Goal: Task Accomplishment & Management: Manage account settings

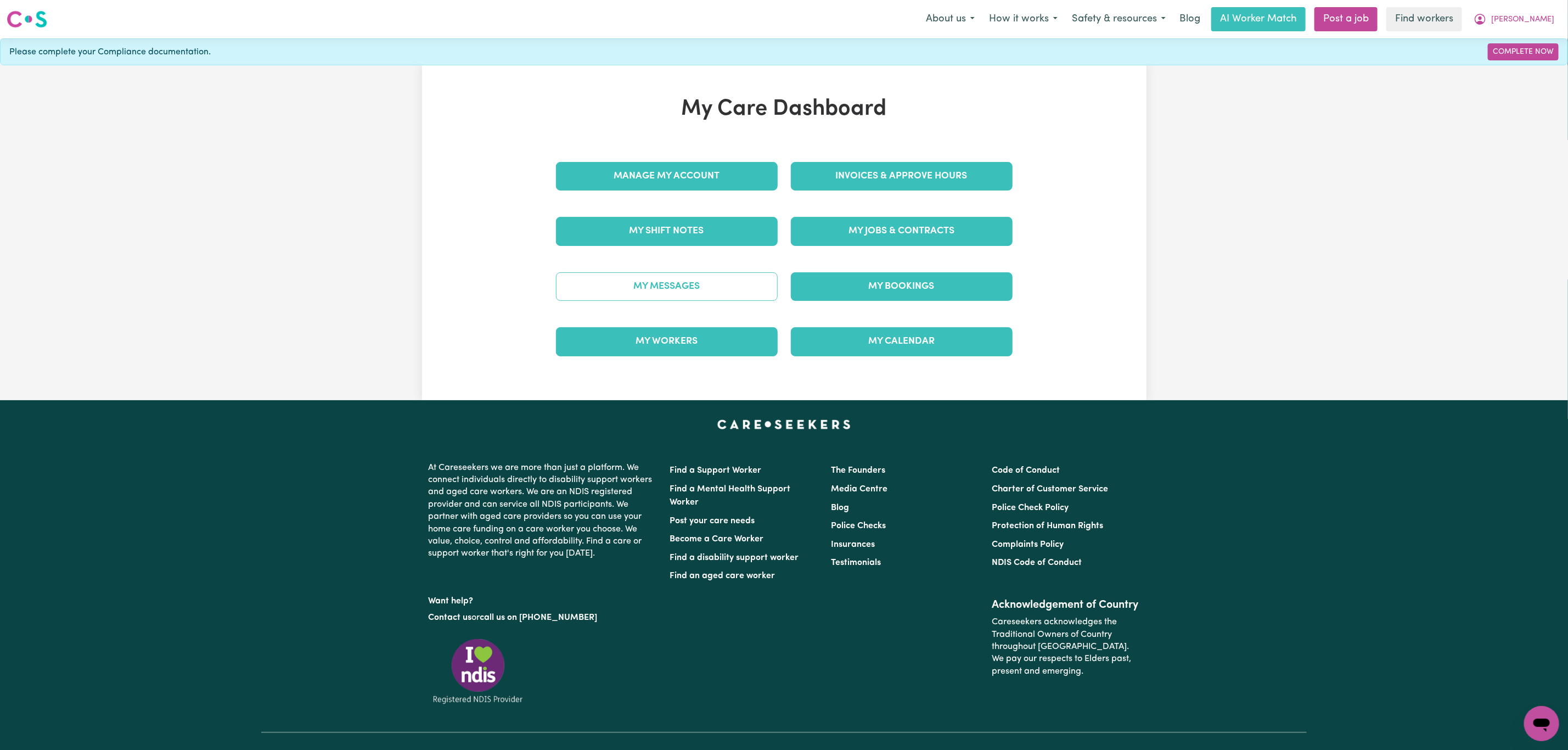
click at [649, 287] on link "My Messages" at bounding box center [666, 287] width 222 height 29
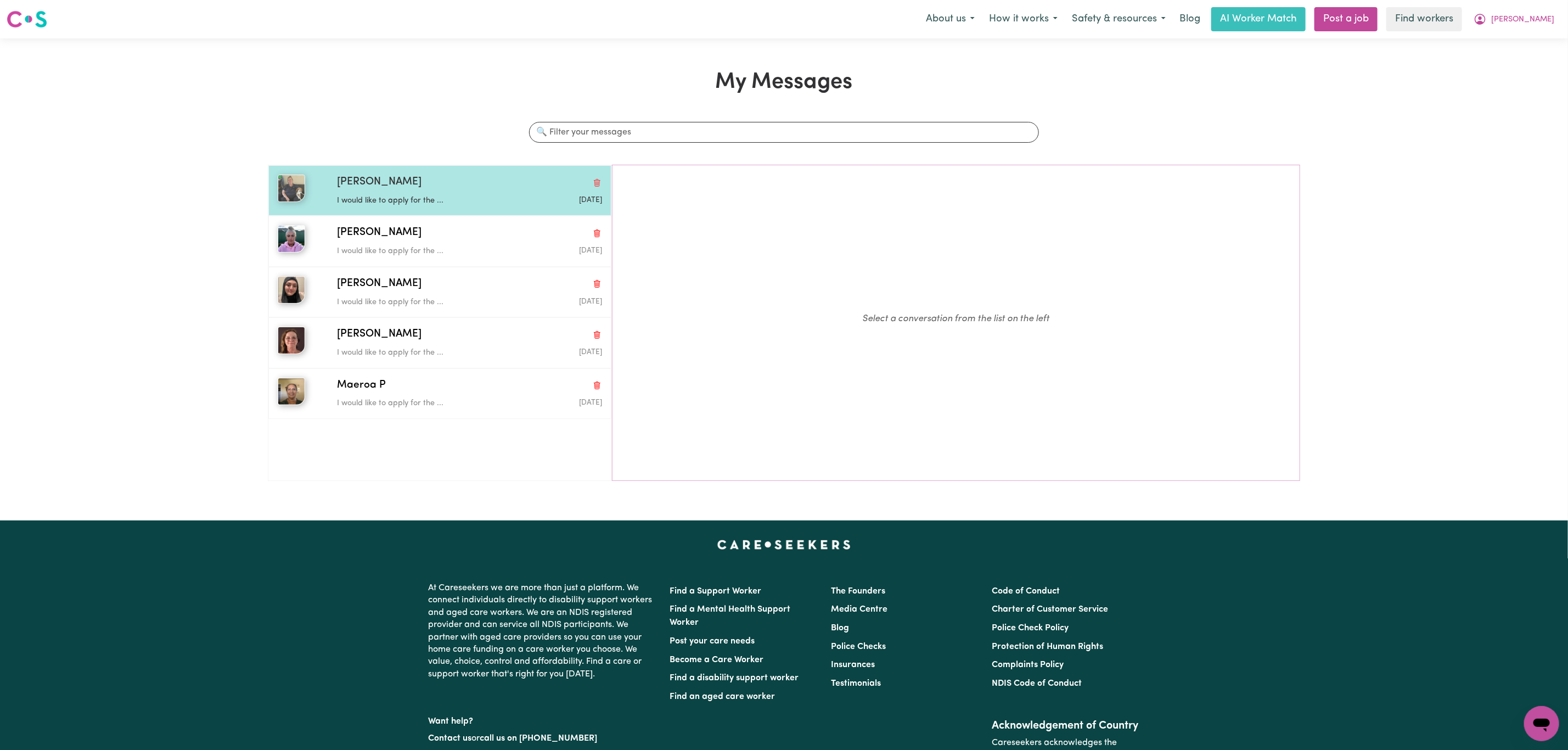
click at [470, 198] on p "I would like to apply for the ..." at bounding box center [425, 201] width 177 height 12
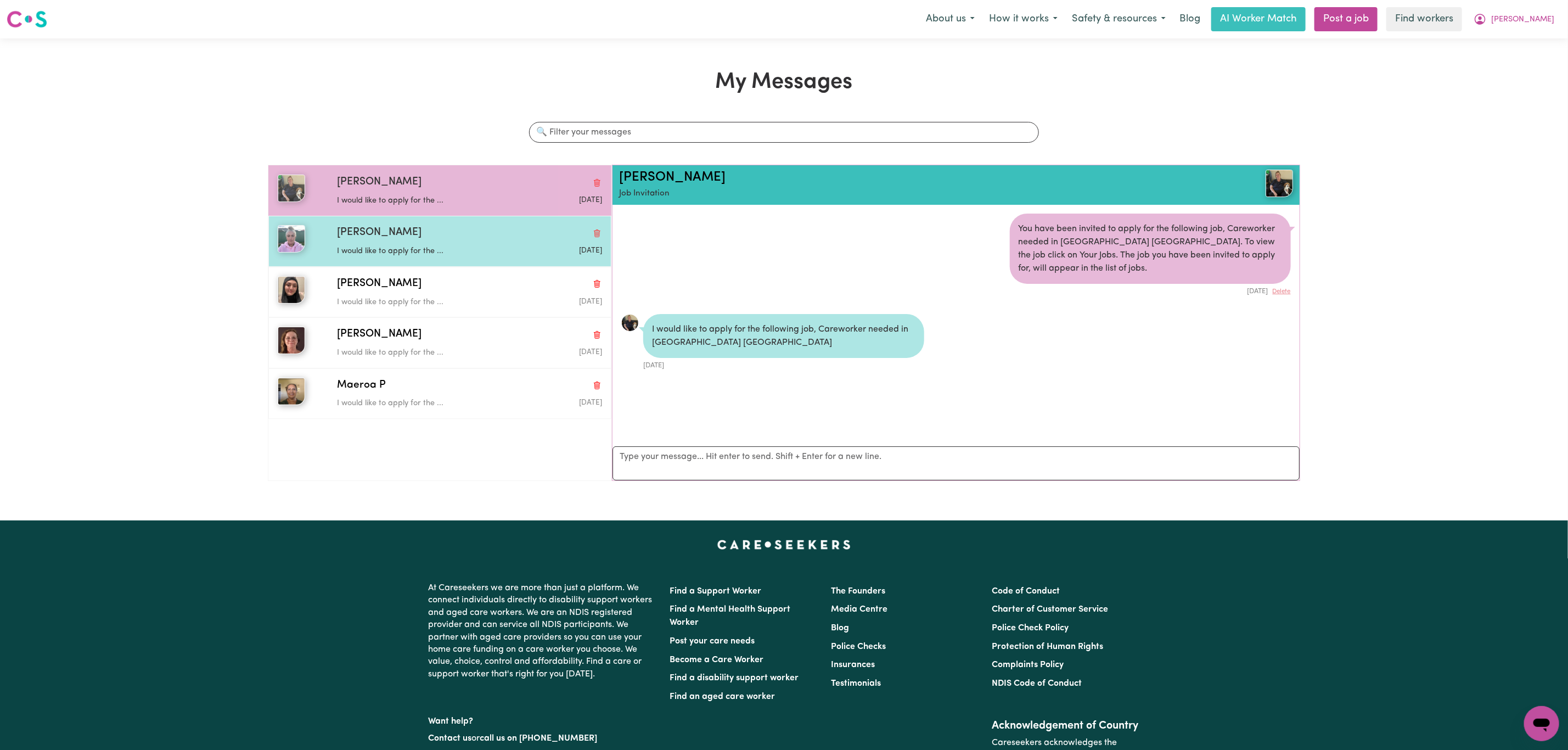
scroll to position [7, 0]
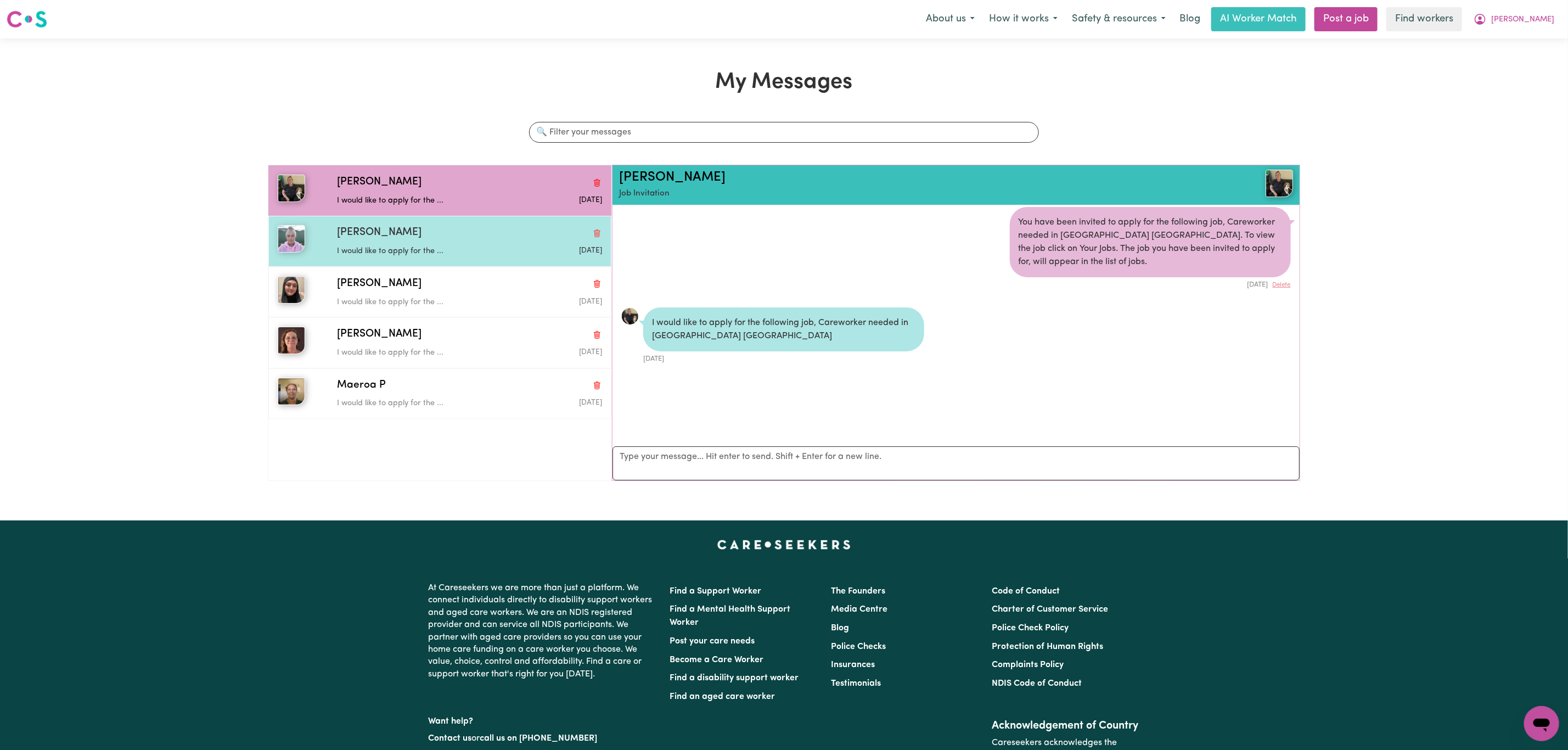
click at [460, 247] on p "I would like to apply for the ..." at bounding box center [425, 252] width 177 height 12
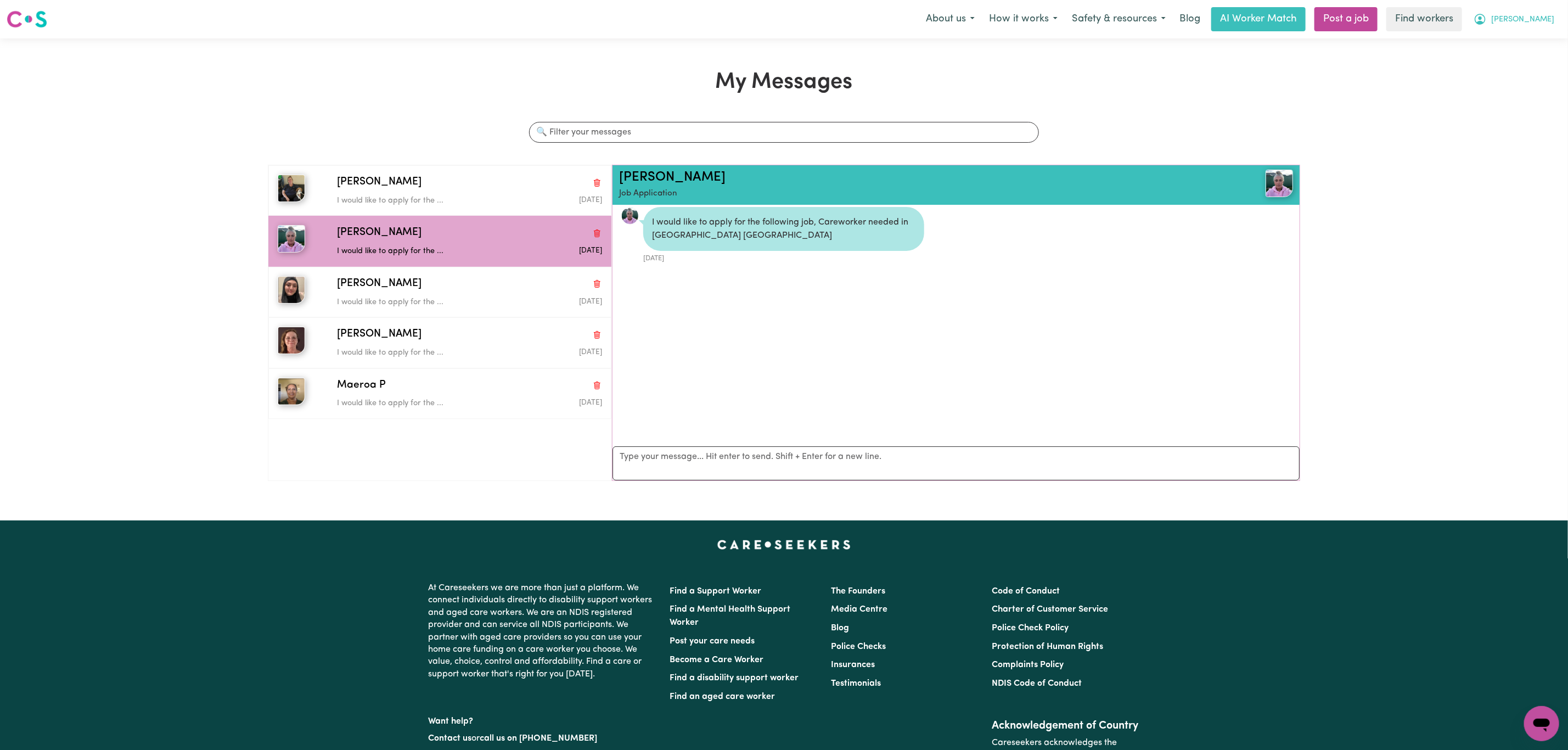
click at [1551, 18] on span "[PERSON_NAME]" at bounding box center [1523, 20] width 63 height 12
click at [1542, 38] on link "My Dashboard" at bounding box center [1517, 43] width 87 height 21
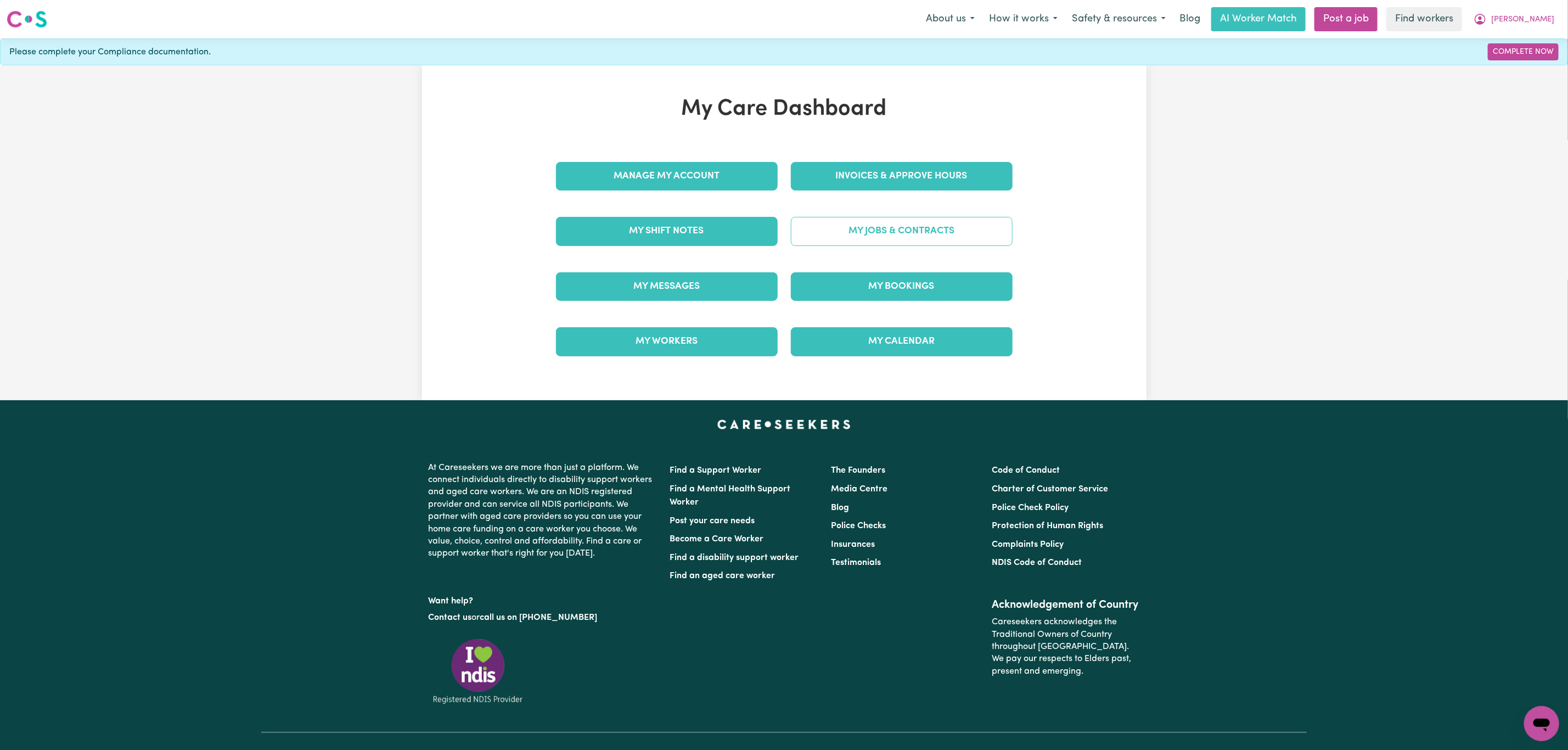
click at [822, 242] on link "My Jobs & Contracts" at bounding box center [902, 231] width 222 height 29
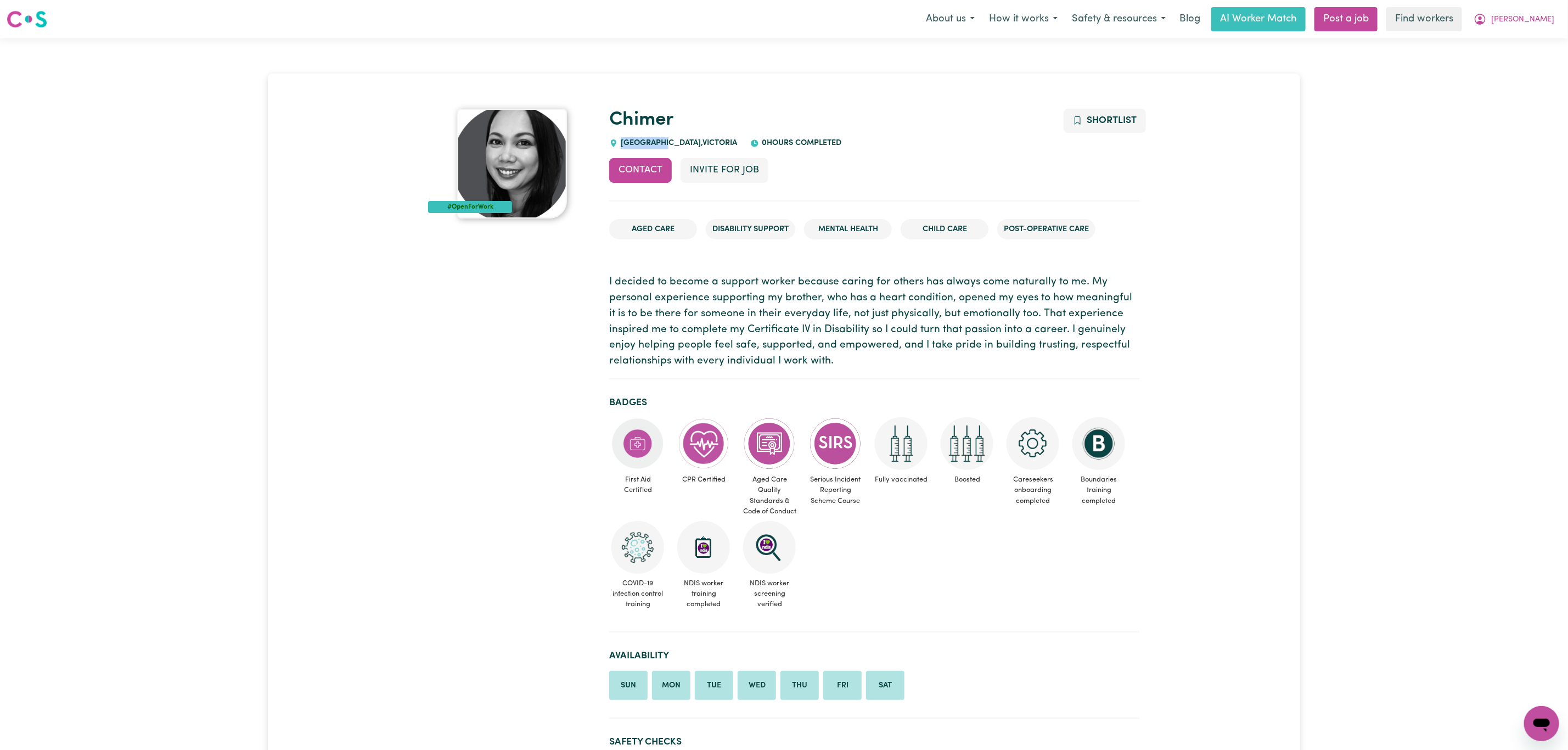
drag, startPoint x: 668, startPoint y: 142, endPoint x: 623, endPoint y: 147, distance: 45.3
click at [623, 147] on div "[GEOGRAPHIC_DATA] , [GEOGRAPHIC_DATA]" at bounding box center [673, 144] width 128 height 12
copy span "[GEOGRAPHIC_DATA]"
drag, startPoint x: 1535, startPoint y: 17, endPoint x: 1532, endPoint y: 30, distance: 13.3
click at [1537, 18] on span "[PERSON_NAME]" at bounding box center [1523, 20] width 63 height 12
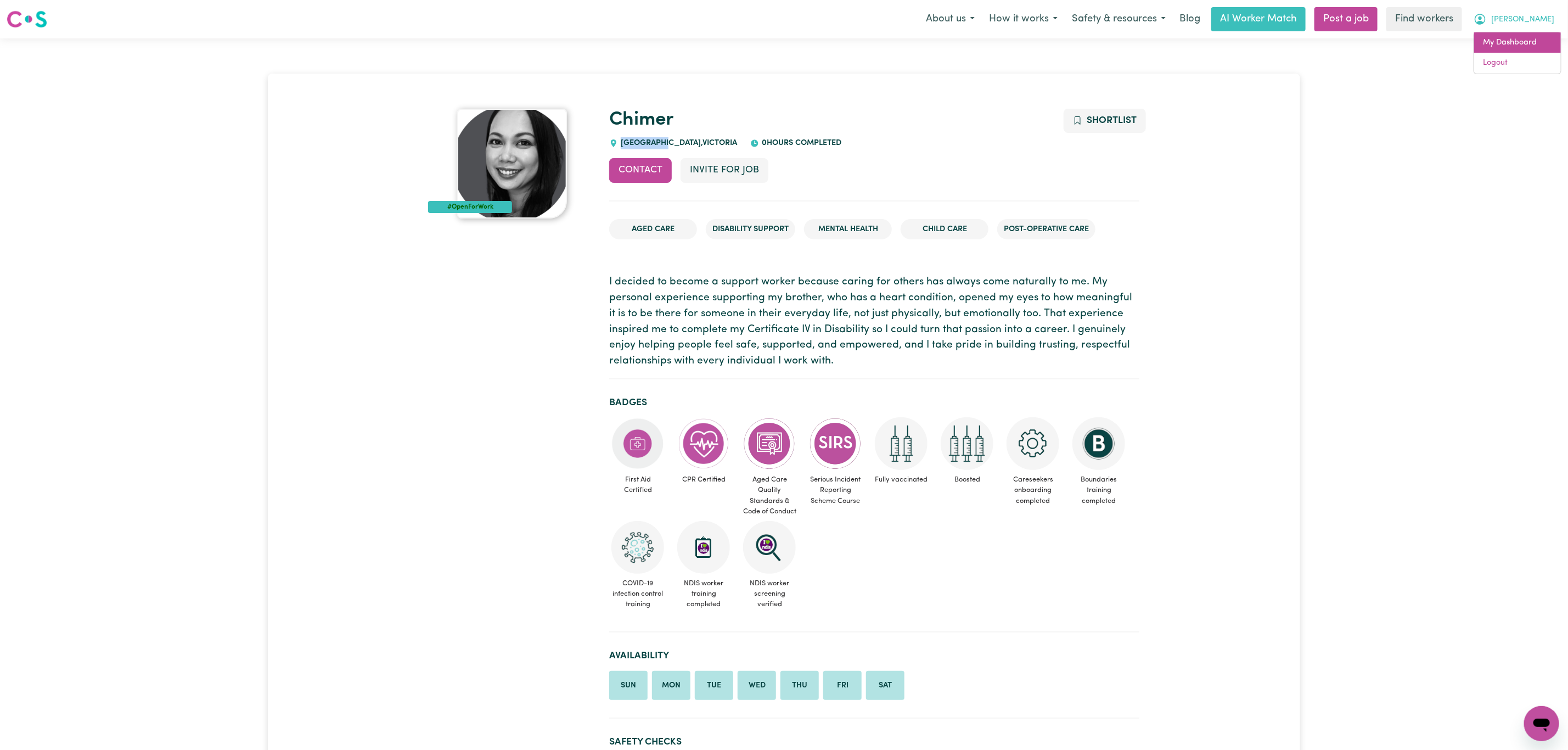
click at [1525, 44] on link "My Dashboard" at bounding box center [1517, 43] width 87 height 21
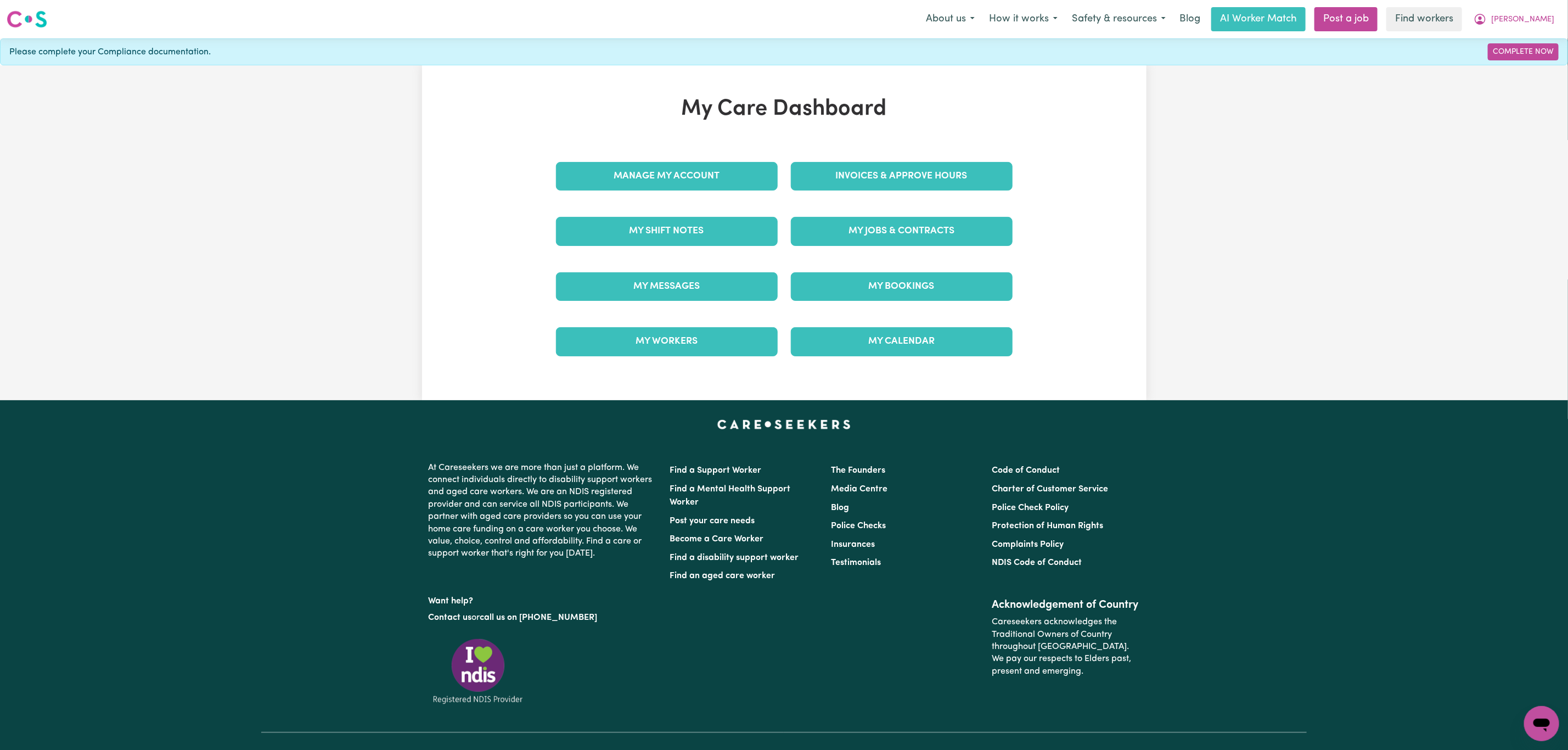
drag, startPoint x: 948, startPoint y: 201, endPoint x: 930, endPoint y: 228, distance: 32.4
click at [948, 203] on div "Invoices & Approve Hours" at bounding box center [902, 176] width 235 height 55
click at [921, 234] on link "My Jobs & Contracts" at bounding box center [902, 231] width 222 height 29
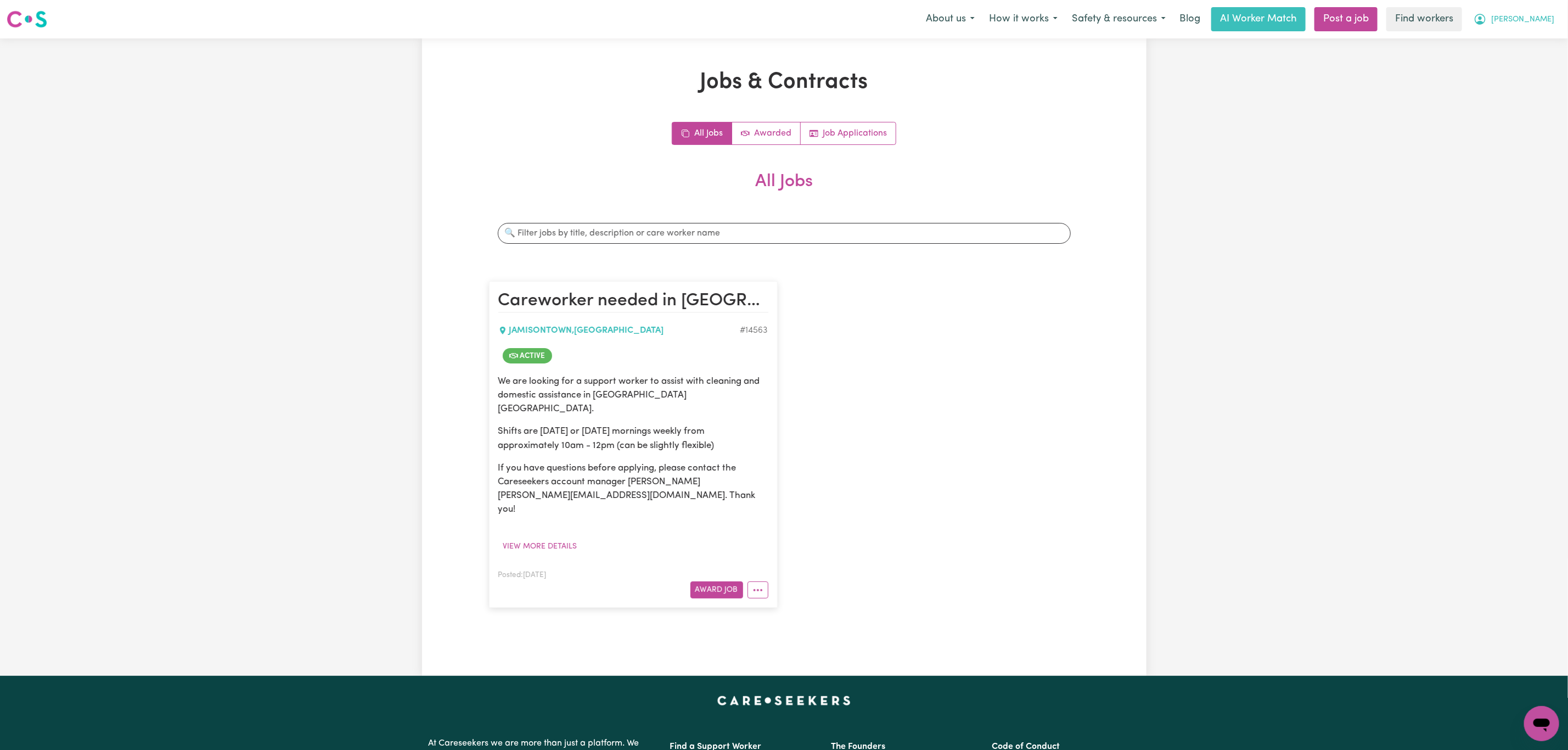
click at [1539, 22] on span "[PERSON_NAME]" at bounding box center [1523, 20] width 63 height 12
click at [1528, 34] on link "My Dashboard" at bounding box center [1517, 43] width 87 height 21
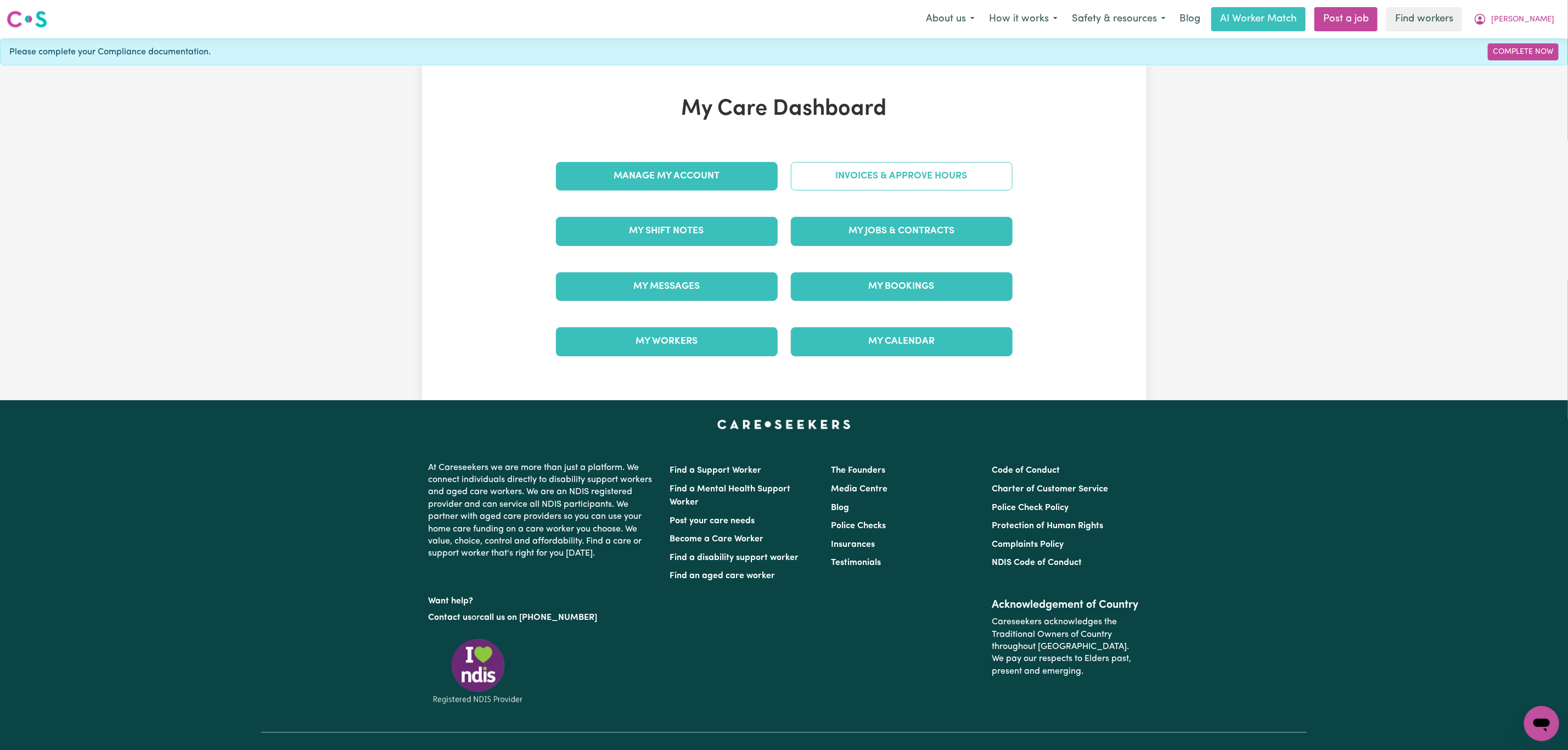
click at [929, 190] on link "Invoices & Approve Hours" at bounding box center [902, 176] width 222 height 29
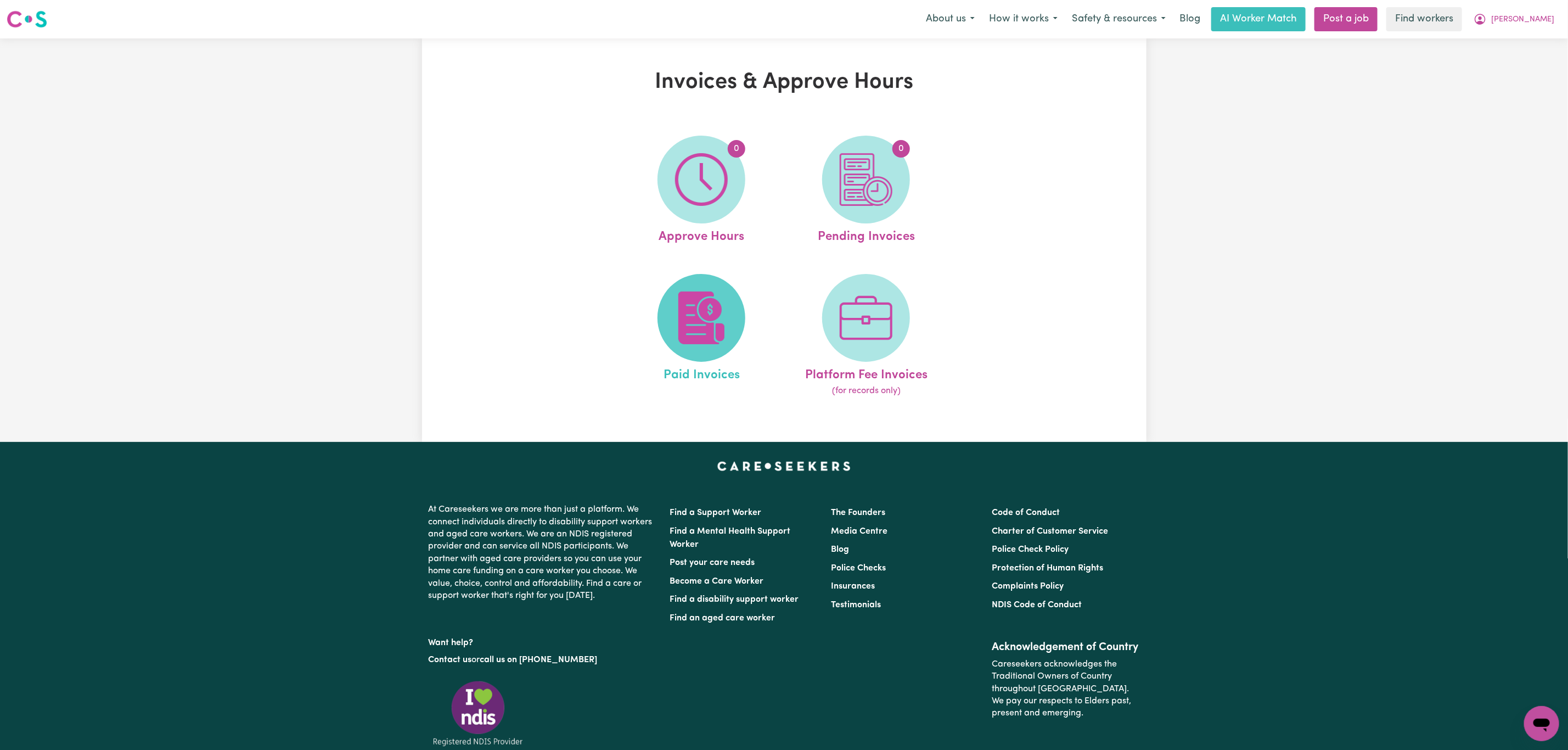
click at [702, 288] on span at bounding box center [701, 317] width 88 height 88
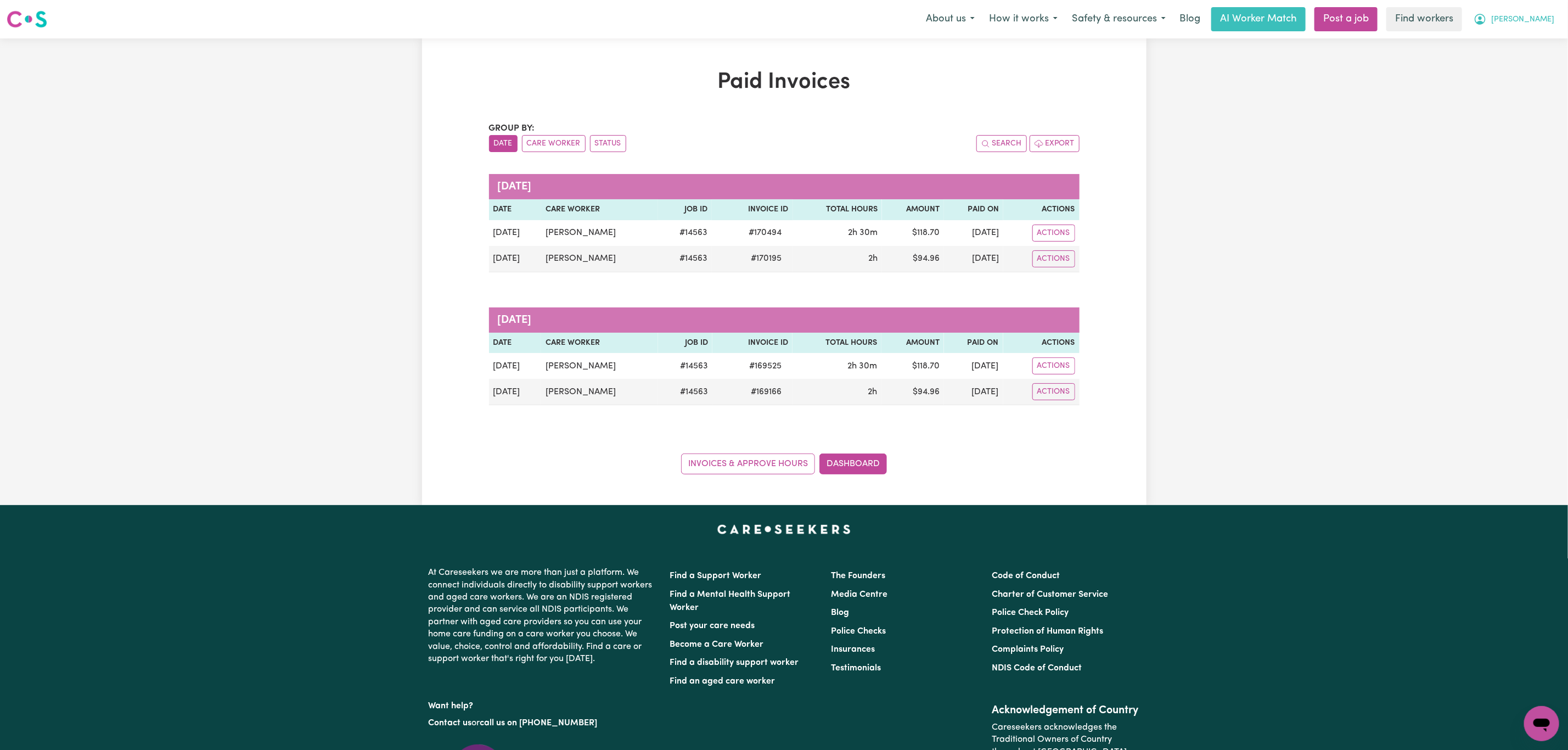
click at [1550, 20] on span "[PERSON_NAME]" at bounding box center [1523, 20] width 63 height 12
click at [1532, 36] on link "My Dashboard" at bounding box center [1517, 43] width 87 height 21
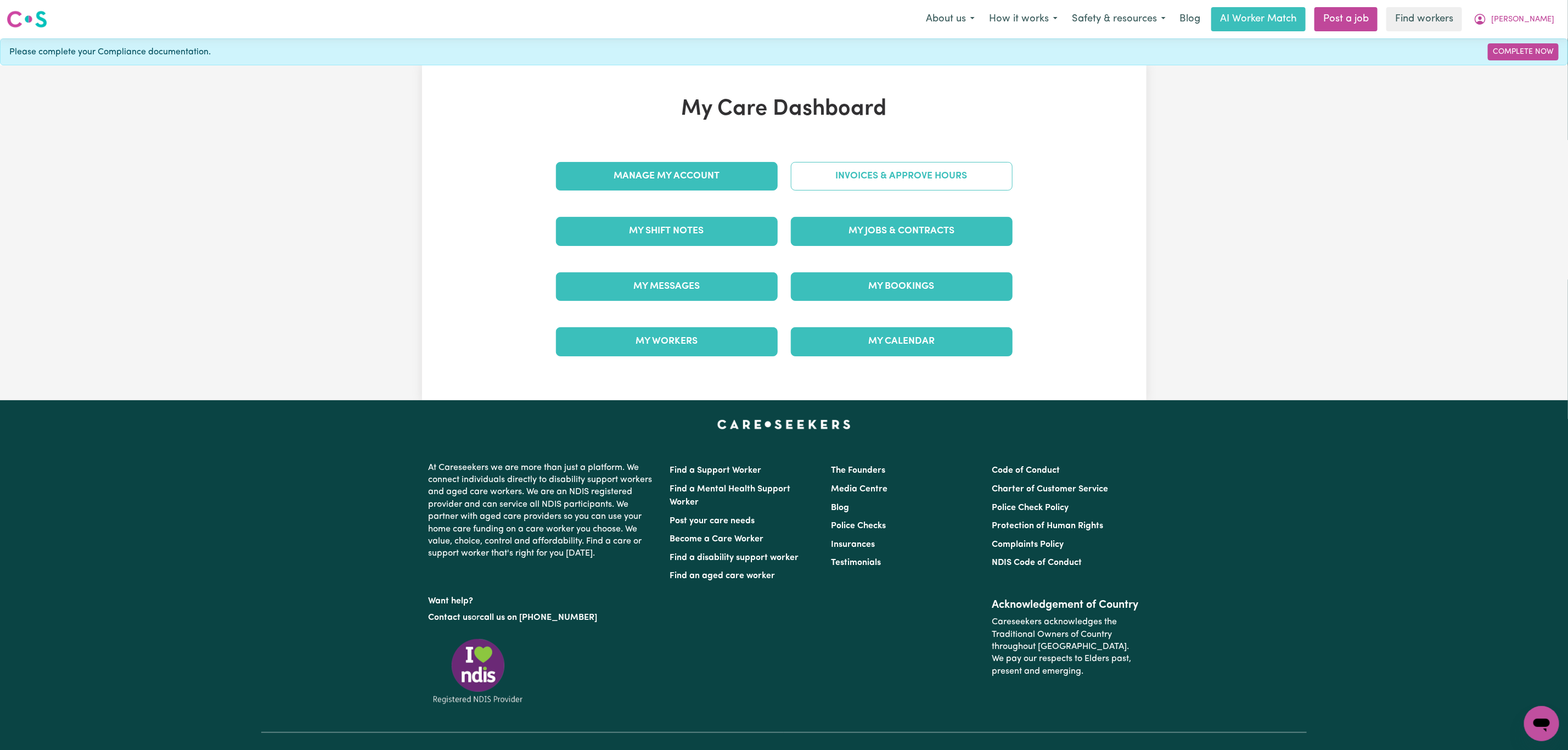
click at [913, 182] on link "Invoices & Approve Hours" at bounding box center [902, 176] width 222 height 29
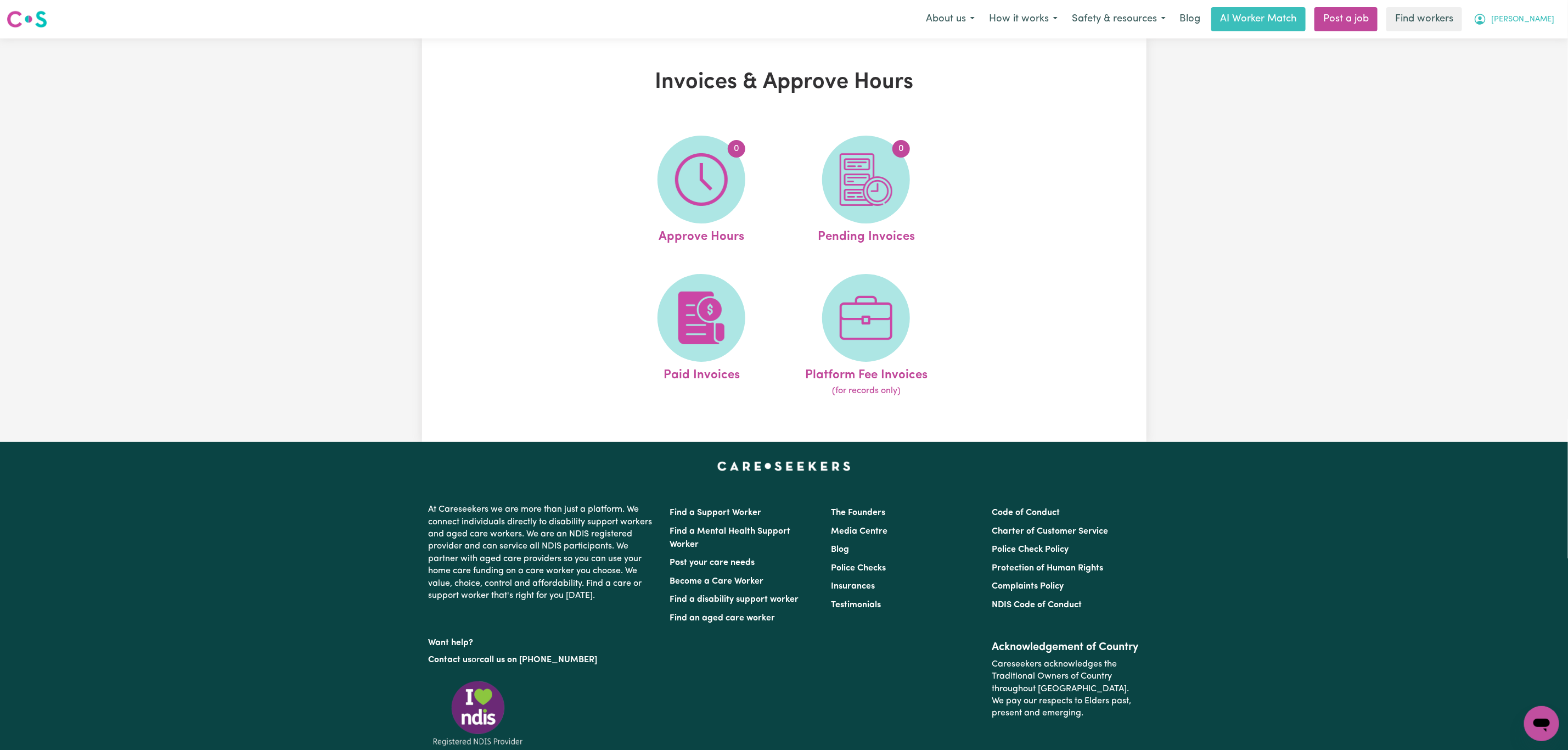
click at [1487, 25] on icon "My Account" at bounding box center [1480, 19] width 13 height 13
click at [1518, 49] on link "My Dashboard" at bounding box center [1517, 43] width 87 height 21
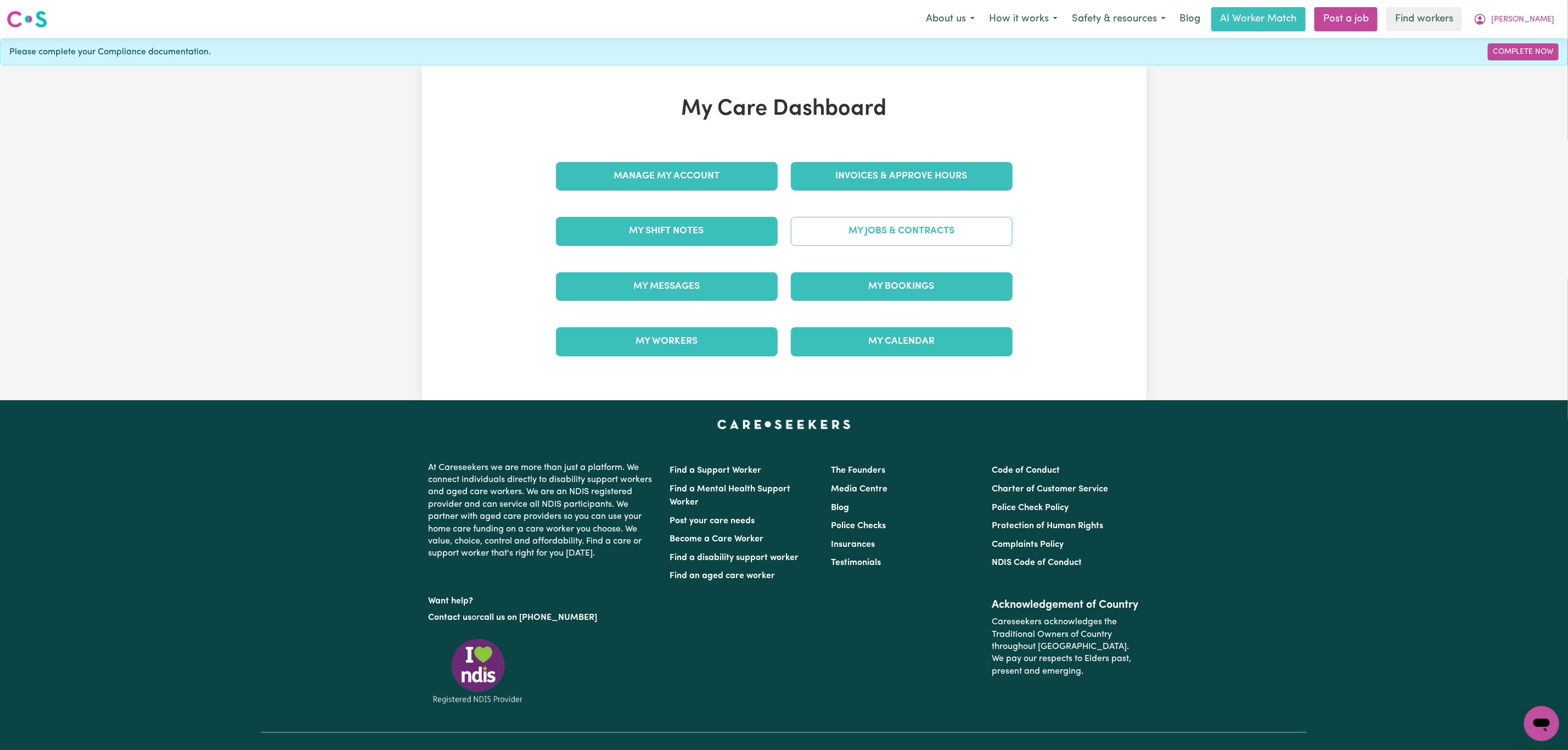
click at [795, 242] on link "My Jobs & Contracts" at bounding box center [902, 231] width 222 height 29
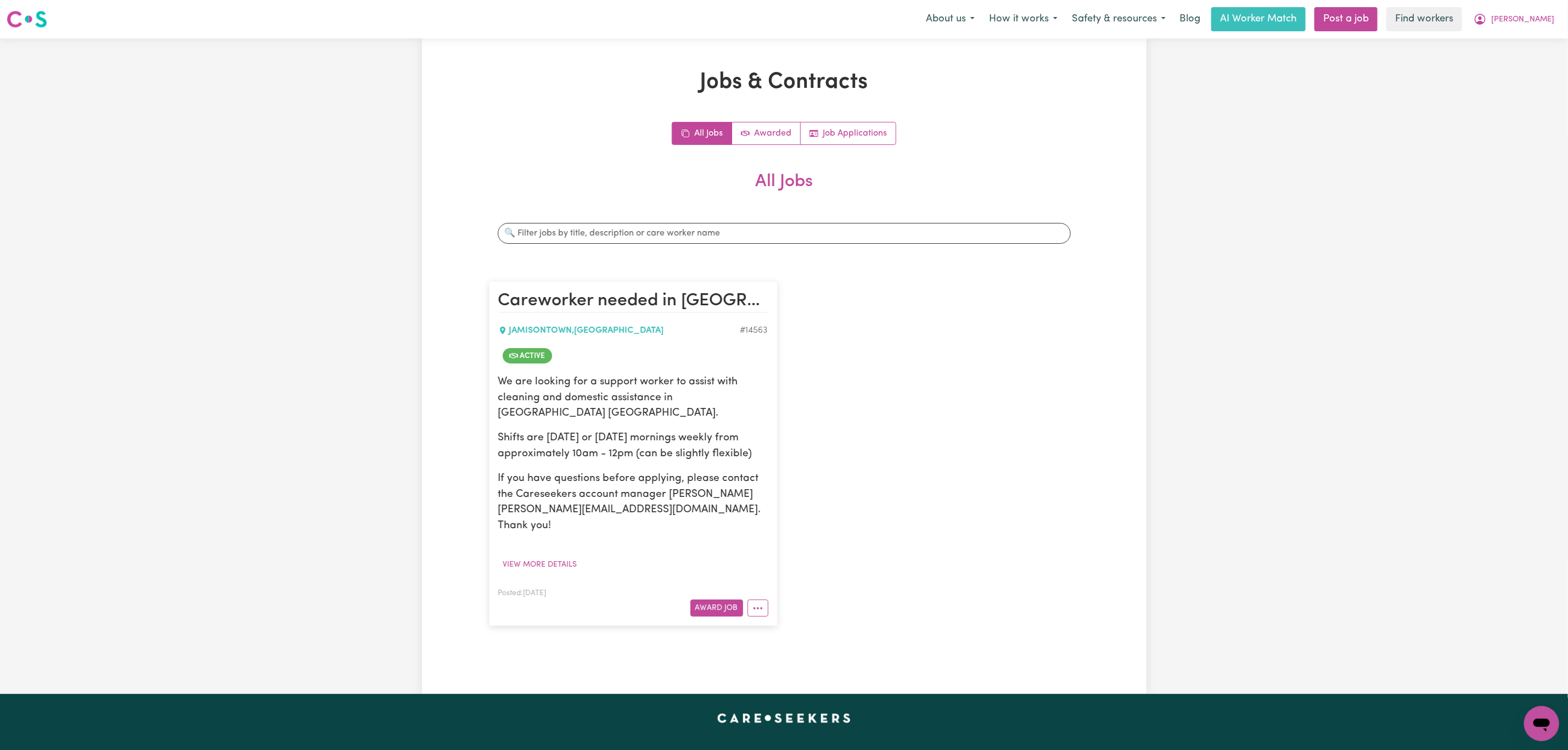
click at [768, 584] on article "Careworker needed in [GEOGRAPHIC_DATA] [GEOGRAPHIC_DATA] for Domestic assistanc…" at bounding box center [633, 454] width 288 height 345
click at [758, 600] on button "More options" at bounding box center [758, 608] width 21 height 17
drag, startPoint x: 705, startPoint y: 579, endPoint x: 832, endPoint y: 596, distance: 128.1
click at [768, 600] on div "Award Job View/Edit [DEMOGRAPHIC_DATA] Make Booking Hide Job Job Details Edit J…" at bounding box center [633, 608] width 270 height 17
click at [832, 597] on div "Careworker needed in [GEOGRAPHIC_DATA] [GEOGRAPHIC_DATA] for Domestic assistanc…" at bounding box center [784, 453] width 604 height 366
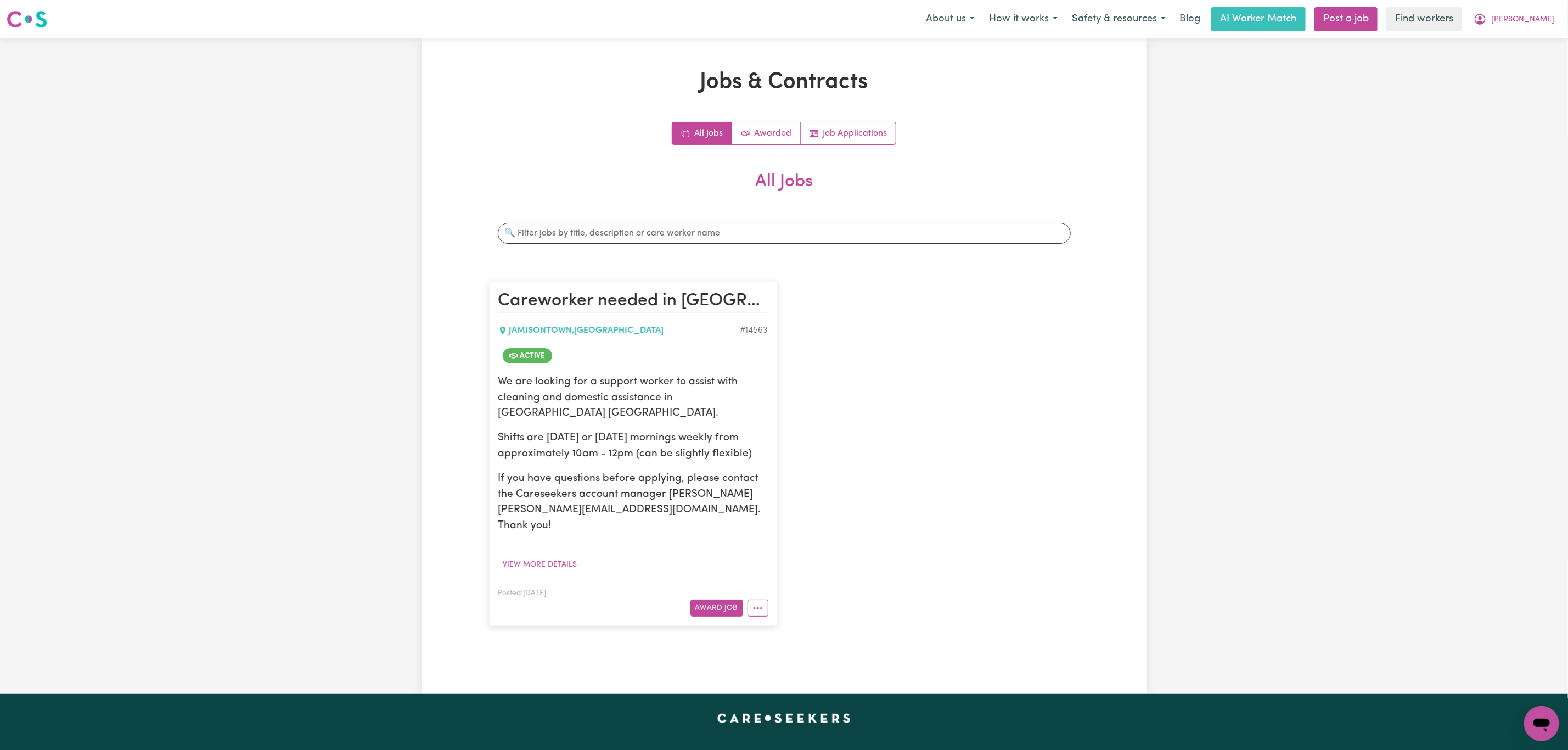
drag, startPoint x: 757, startPoint y: 575, endPoint x: 764, endPoint y: 598, distance: 24.0
click at [757, 600] on button "More options" at bounding box center [758, 608] width 21 height 17
click at [770, 623] on link "View/Edit Contract" at bounding box center [801, 634] width 107 height 22
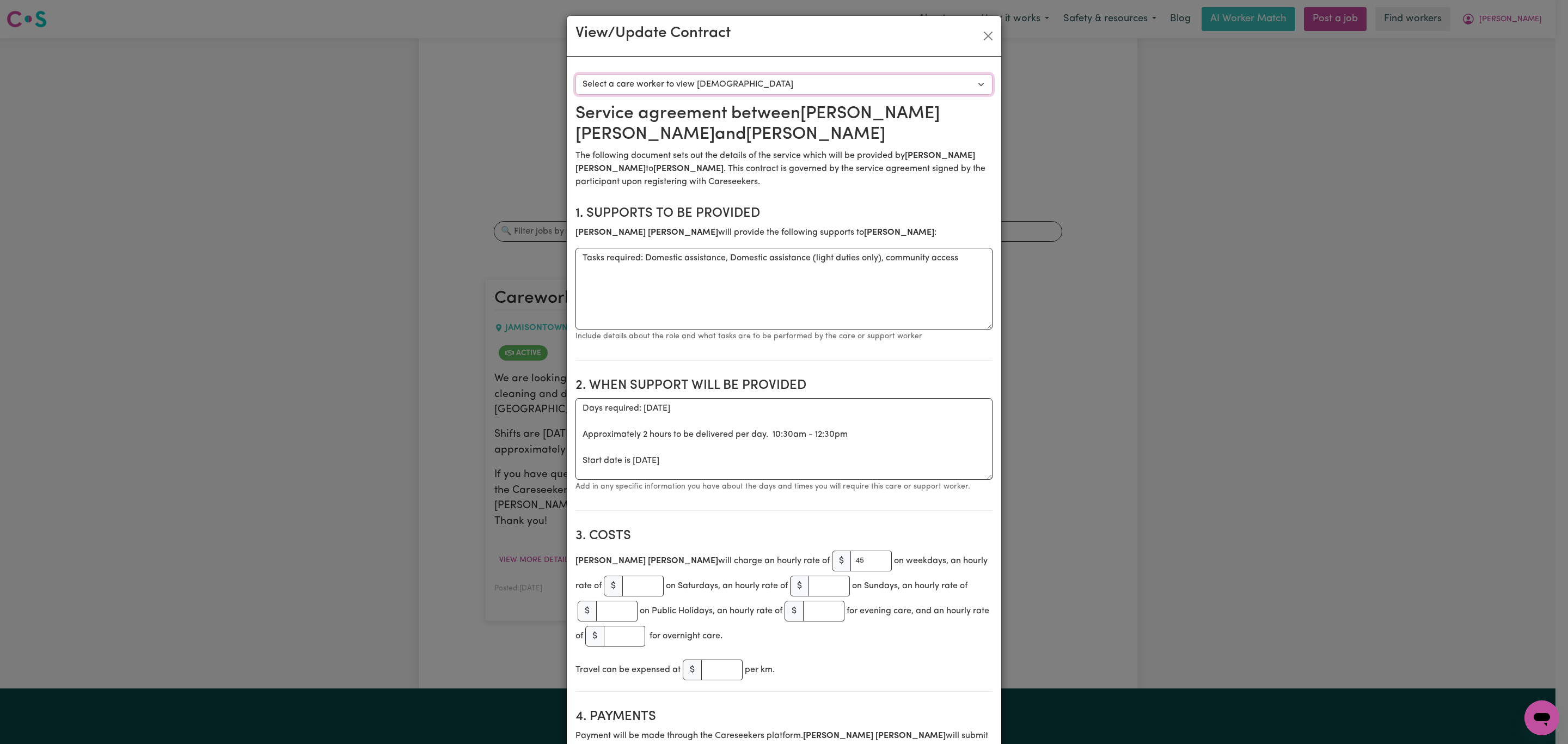
click at [741, 87] on select "Select a care worker to view [DEMOGRAPHIC_DATA] #10436 - [PERSON_NAME] (contrac…" at bounding box center [783, 85] width 417 height 21
select select "10048"
click at [575, 74] on select "Select a care worker to view [DEMOGRAPHIC_DATA] #10436 - [PERSON_NAME] (contrac…" at bounding box center [783, 85] width 417 height 21
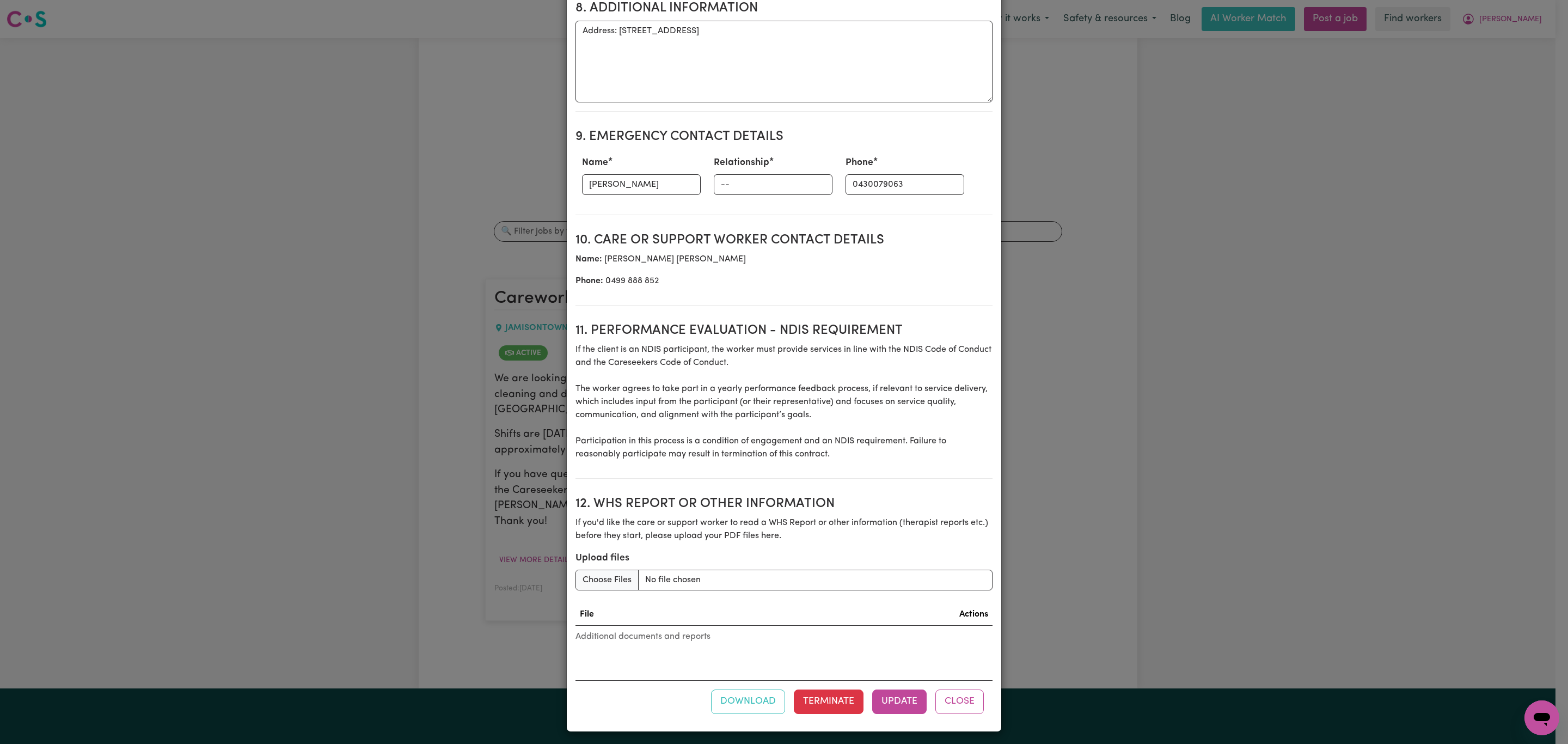
scroll to position [1190, 0]
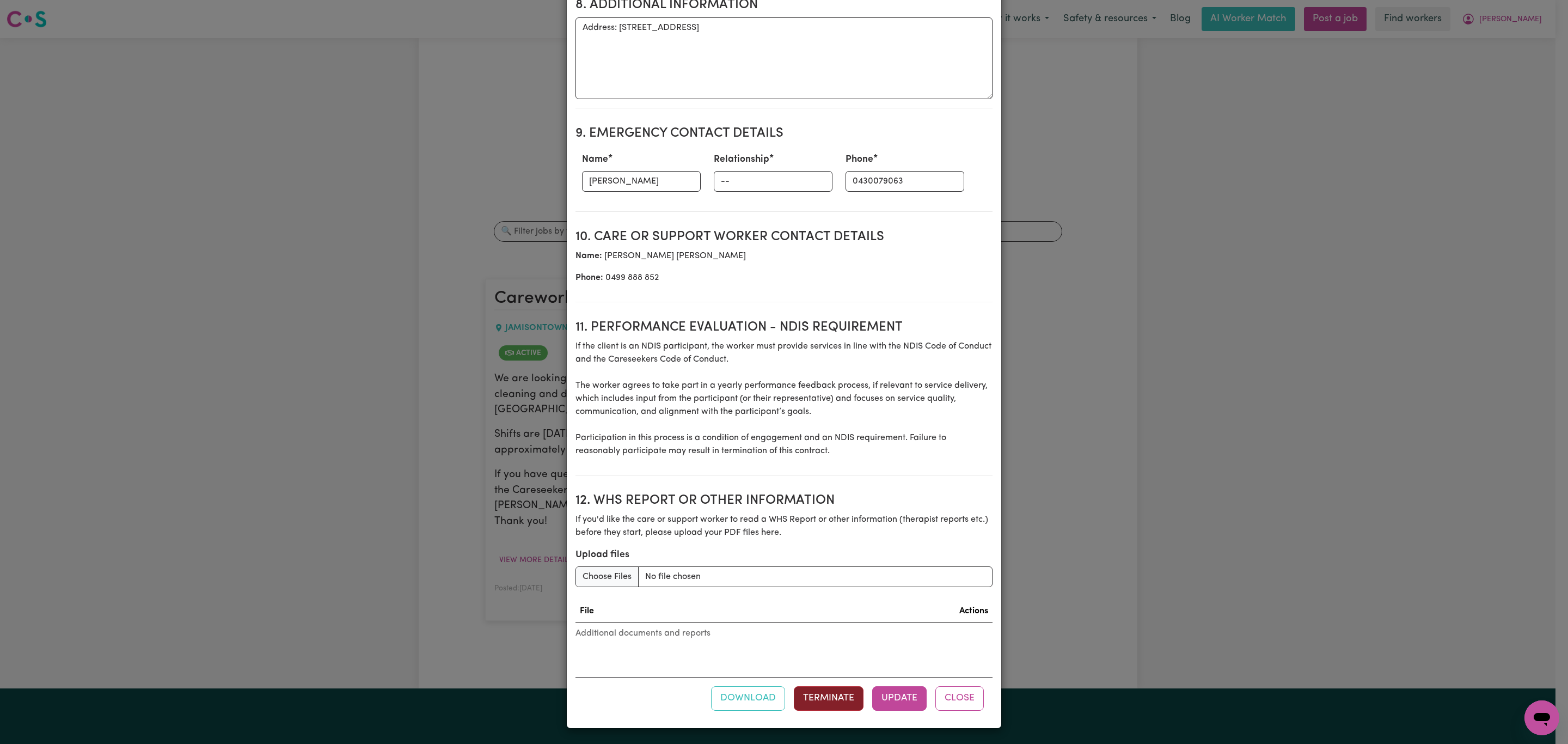
click at [832, 709] on button "Terminate" at bounding box center [828, 698] width 69 height 24
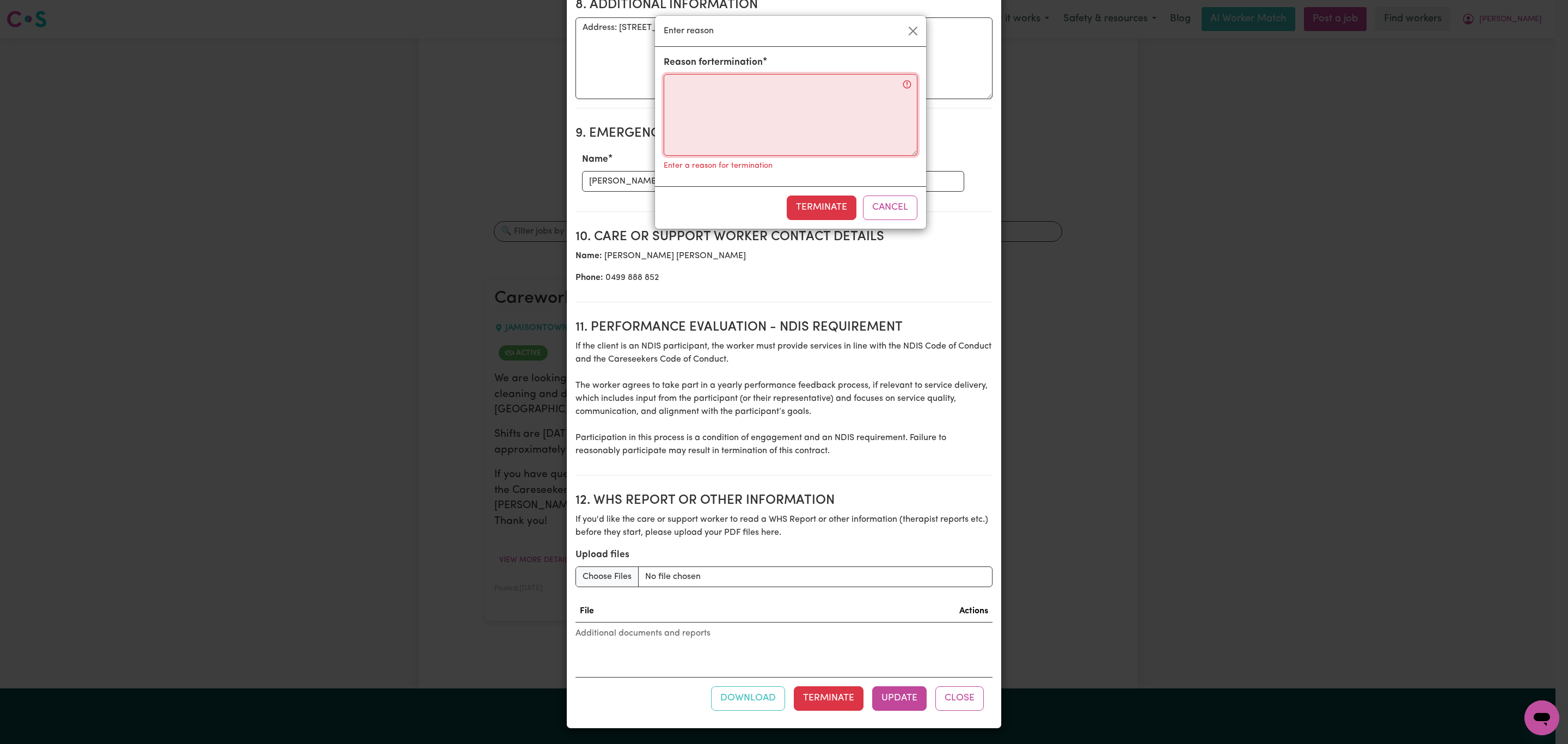
click at [849, 142] on textarea "Reason for termination" at bounding box center [790, 115] width 254 height 82
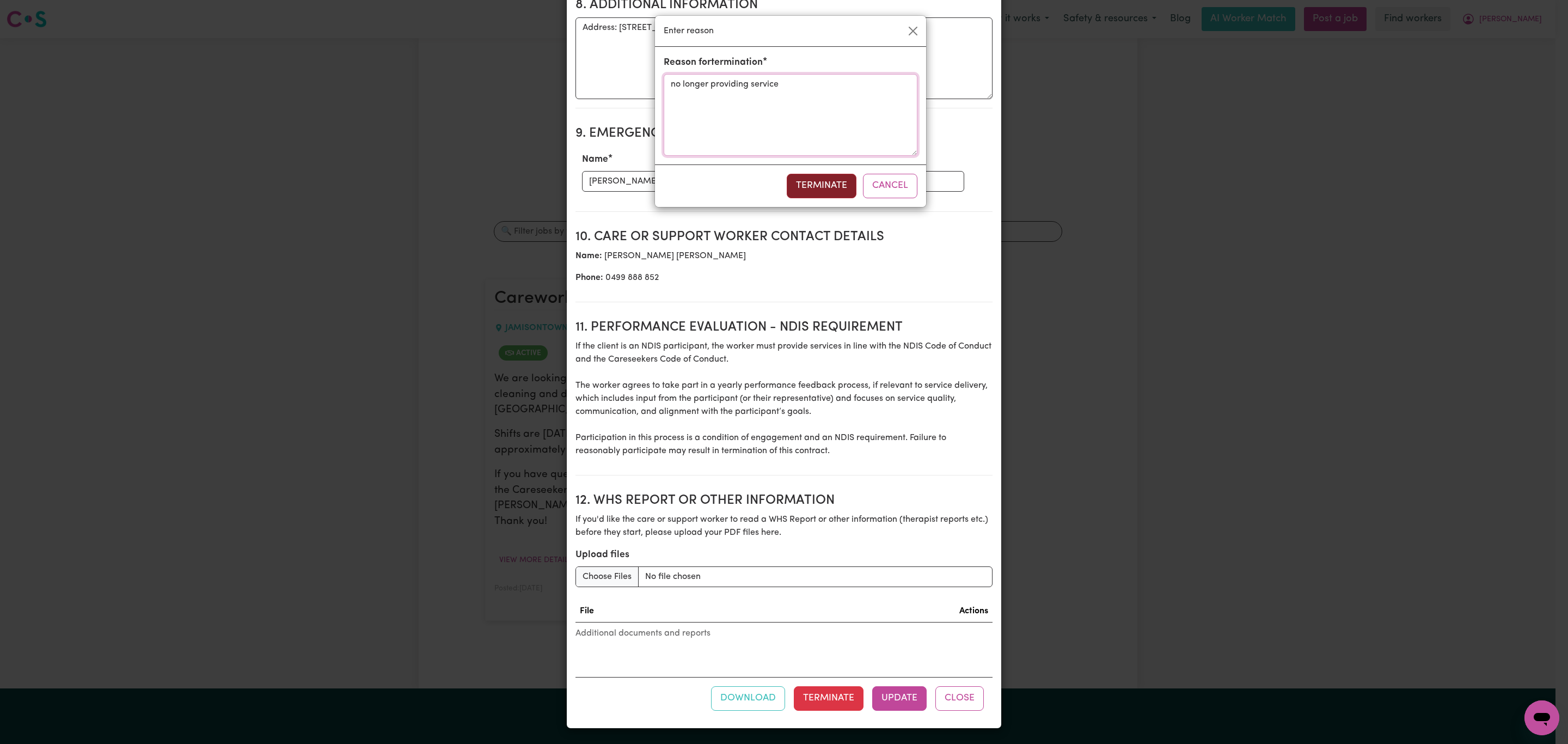
type textarea "no longer providing service"
click at [811, 196] on button "Terminate" at bounding box center [821, 185] width 69 height 24
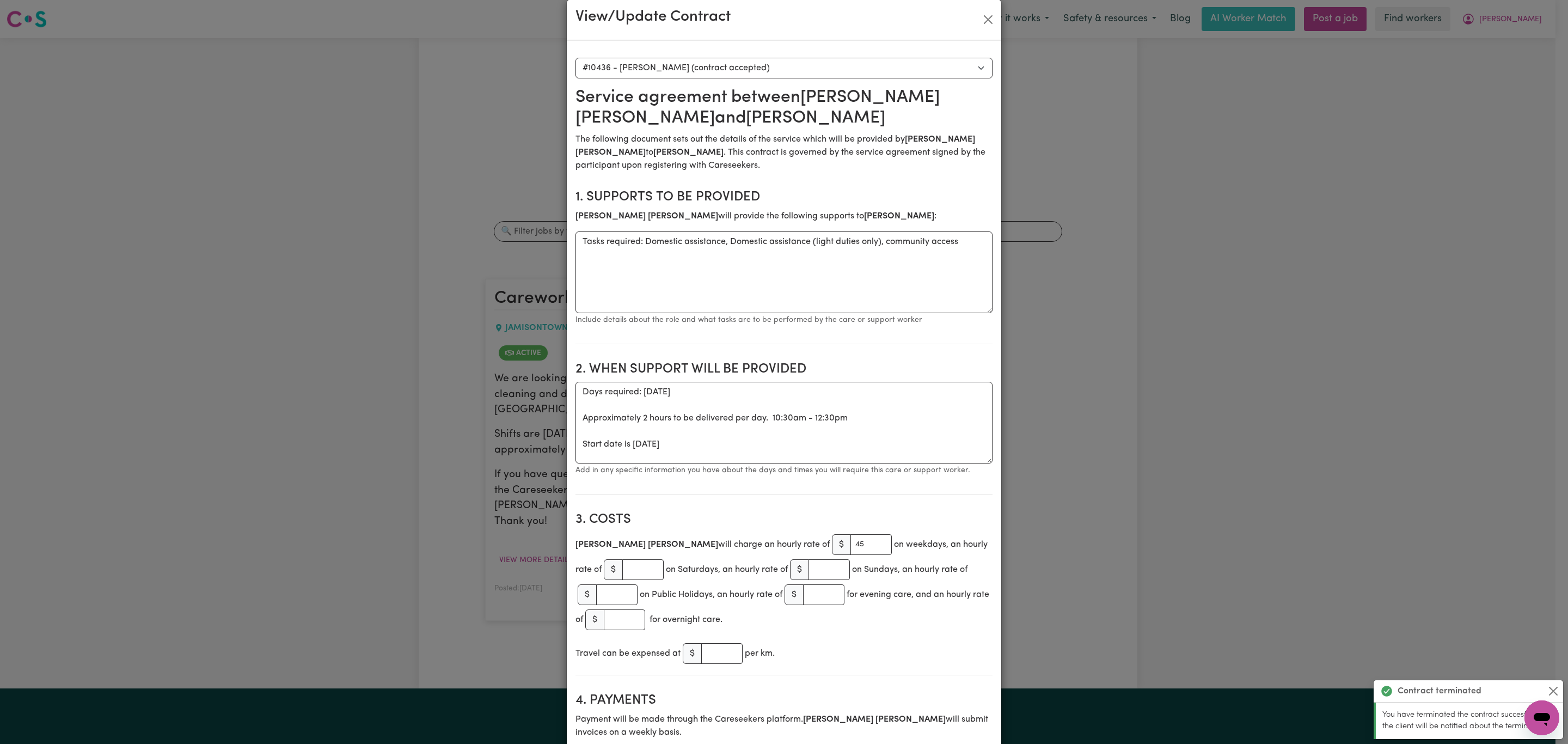
scroll to position [0, 0]
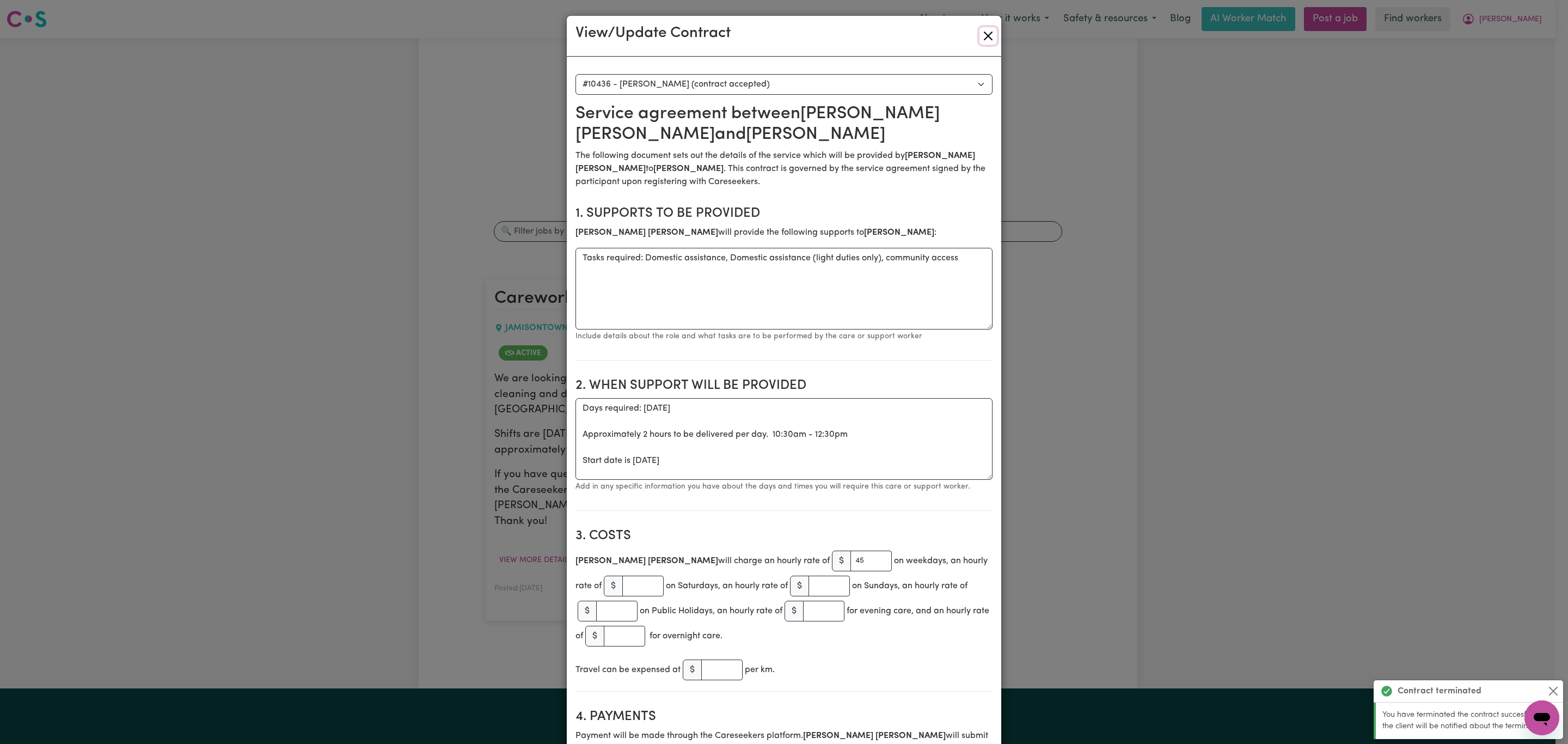
click at [980, 29] on button "Close" at bounding box center [988, 36] width 18 height 18
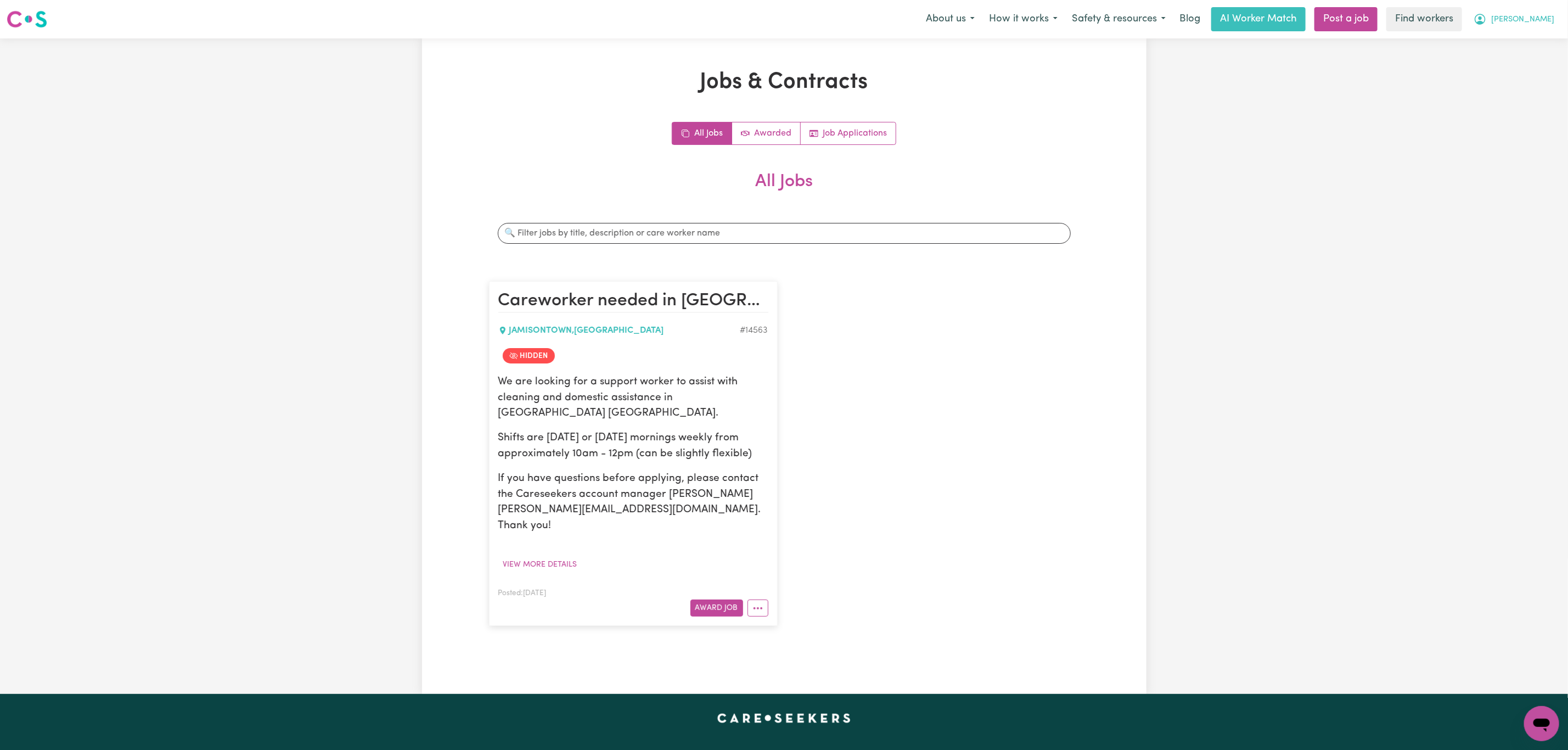
click at [1532, 27] on button "[PERSON_NAME]" at bounding box center [1514, 20] width 95 height 23
click at [1526, 34] on link "My Dashboard" at bounding box center [1517, 43] width 87 height 21
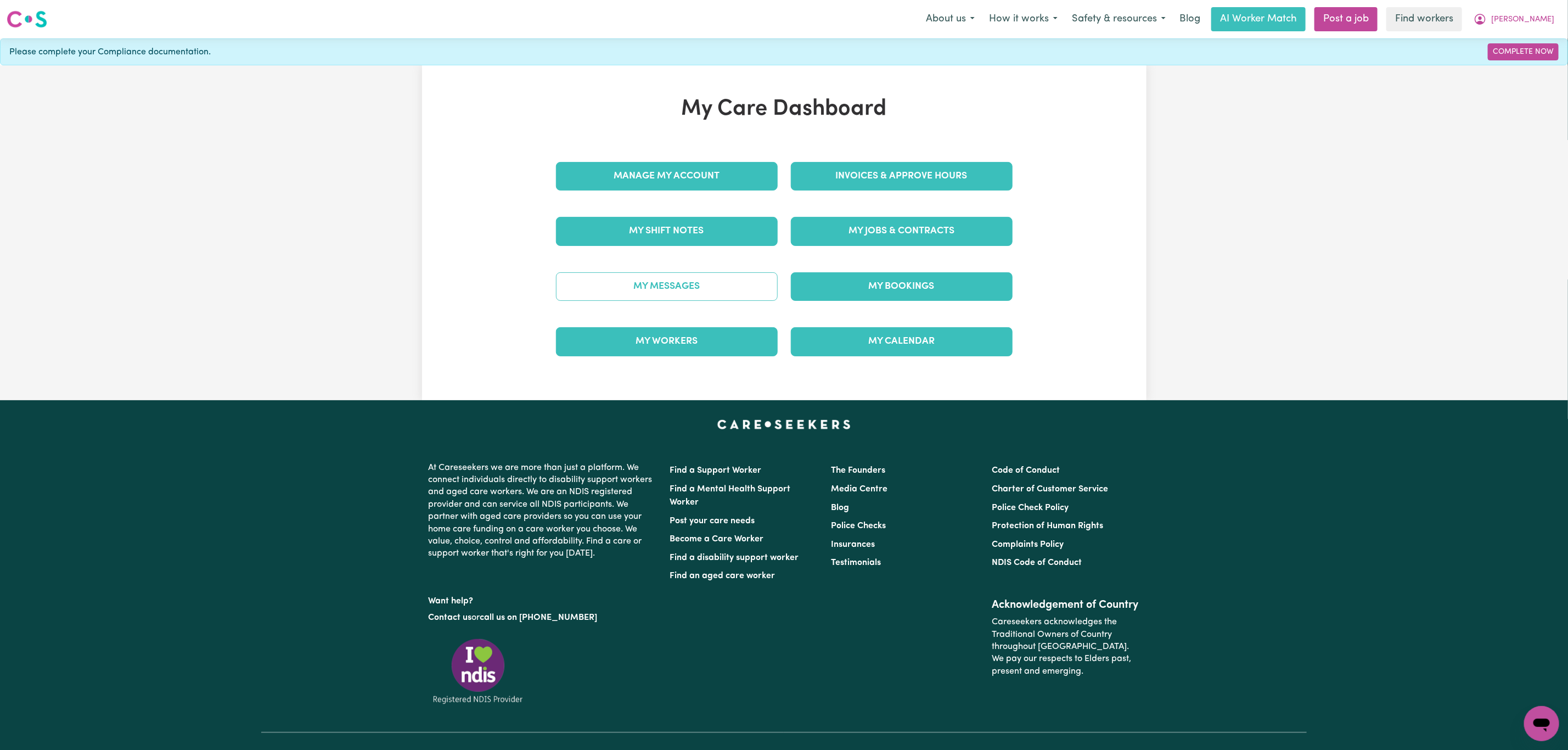
click at [557, 290] on link "My Messages" at bounding box center [666, 287] width 222 height 29
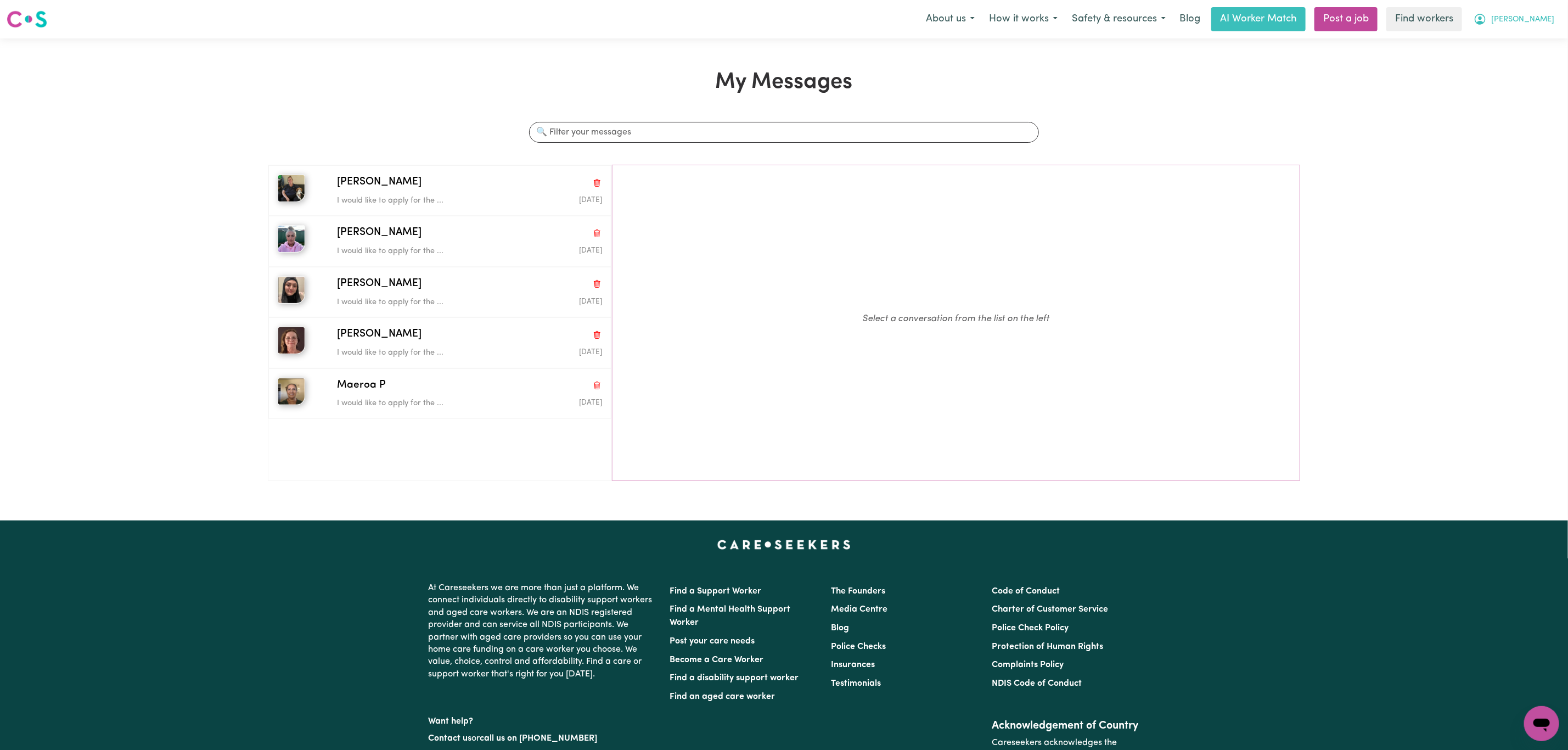
click at [1487, 18] on icon "My Account" at bounding box center [1480, 19] width 13 height 13
click at [1522, 37] on link "My Dashboard" at bounding box center [1517, 43] width 87 height 21
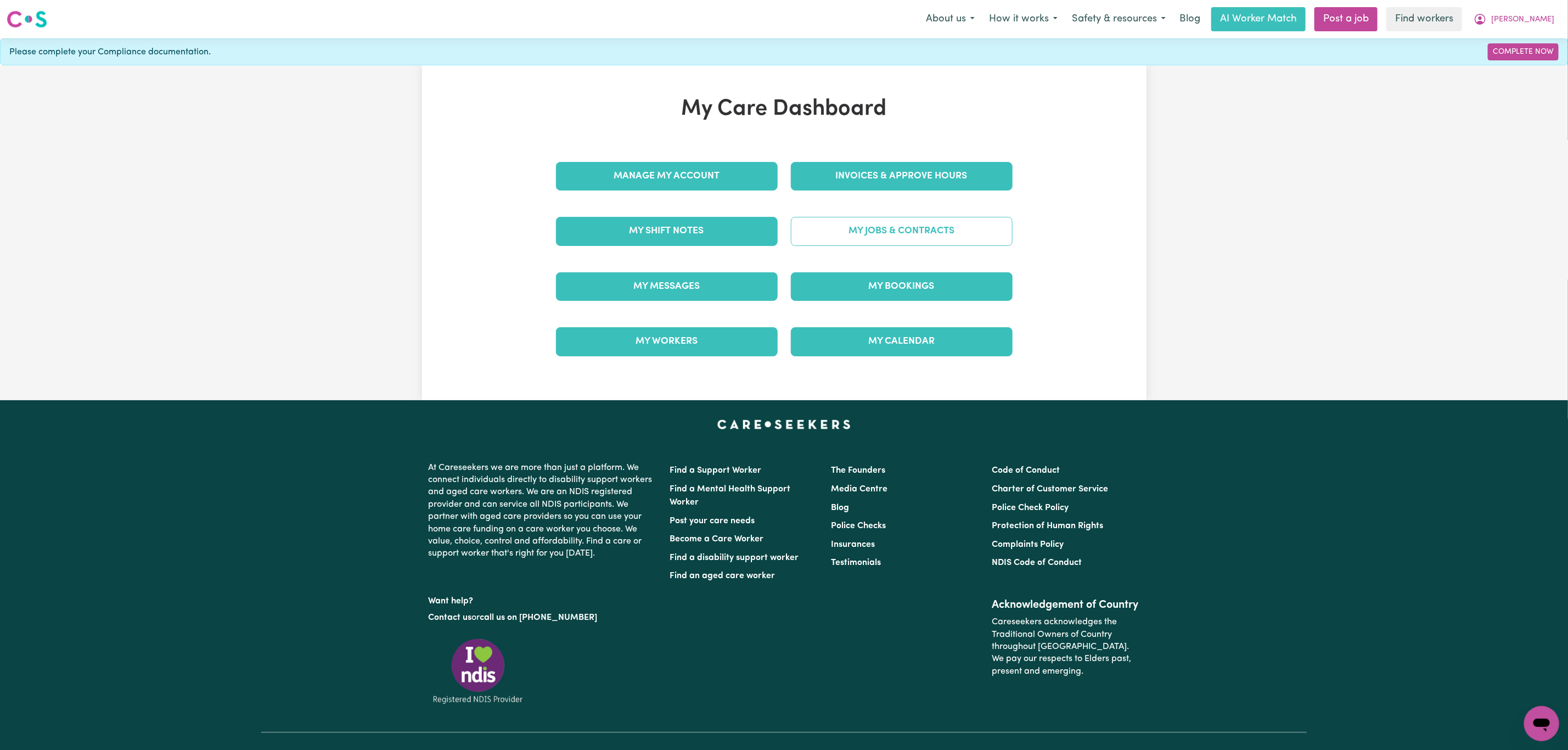
click at [975, 239] on link "My Jobs & Contracts" at bounding box center [902, 231] width 222 height 29
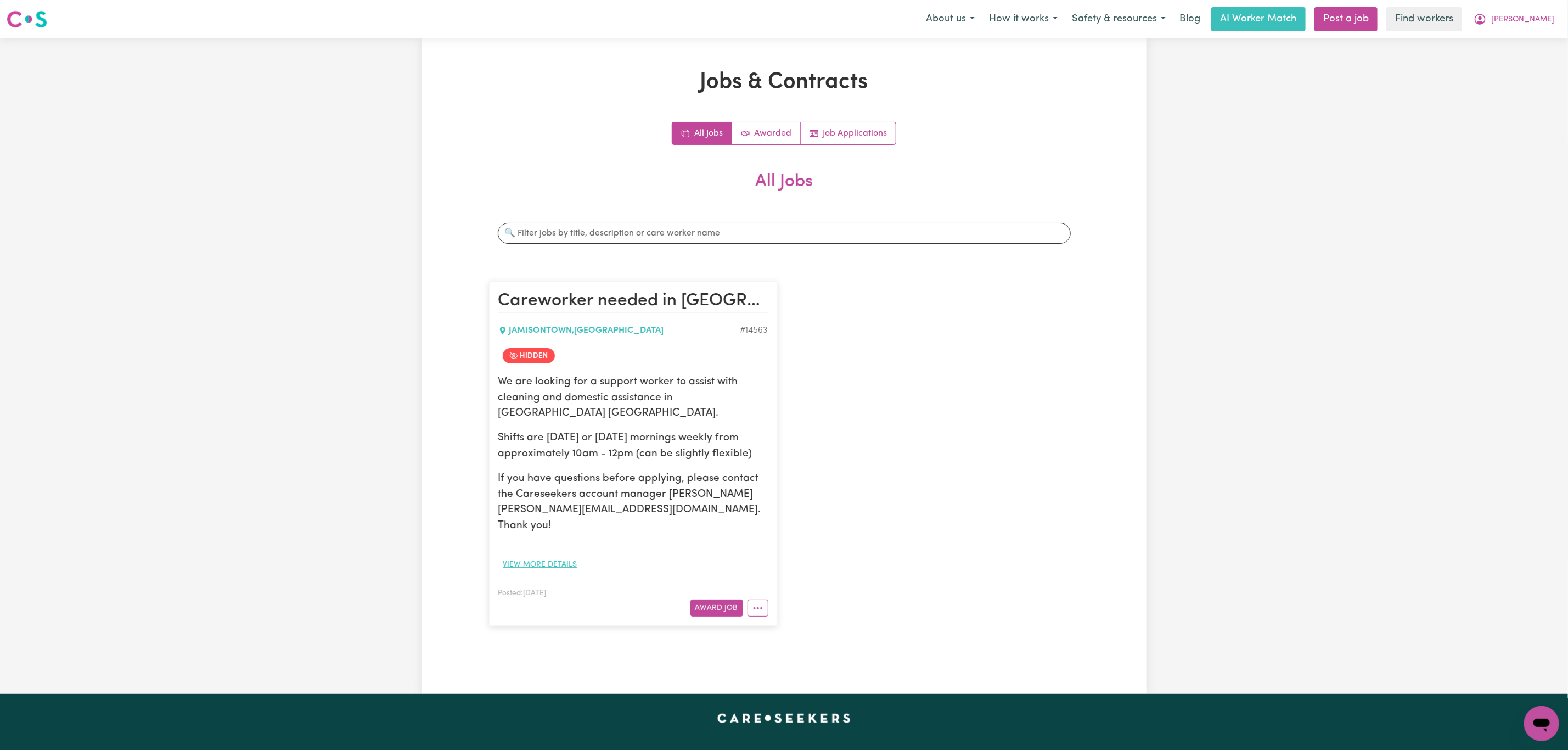
click at [525, 556] on button "View more details" at bounding box center [540, 565] width 84 height 17
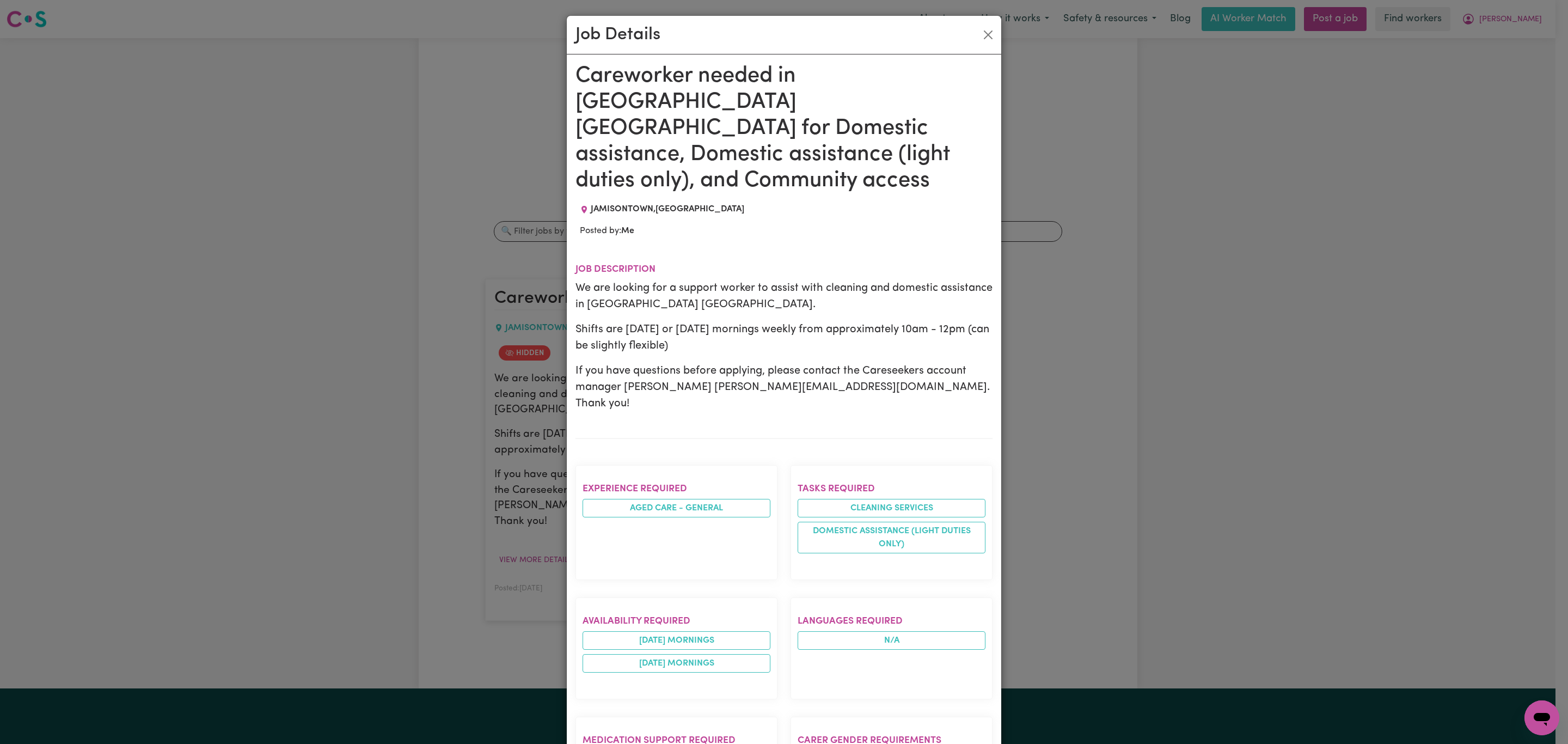
click at [732, 132] on h1 "Careworker needed in [GEOGRAPHIC_DATA] [GEOGRAPHIC_DATA] for Domestic assistanc…" at bounding box center [783, 128] width 417 height 131
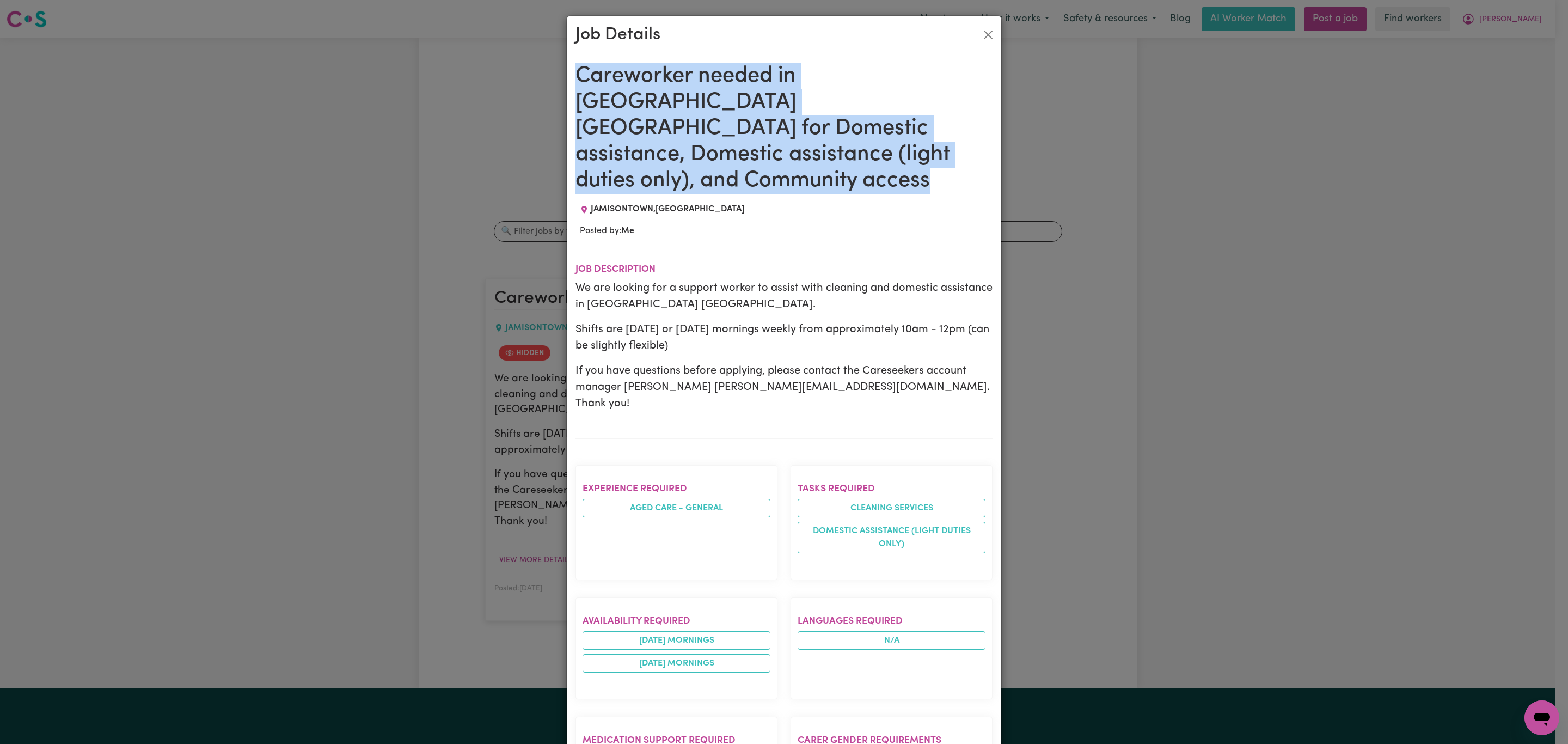
click at [732, 132] on h1 "Careworker needed in [GEOGRAPHIC_DATA] [GEOGRAPHIC_DATA] for Domestic assistanc…" at bounding box center [783, 128] width 417 height 131
click at [693, 72] on h1 "Careworker needed in [GEOGRAPHIC_DATA] [GEOGRAPHIC_DATA] for Domestic assistanc…" at bounding box center [783, 128] width 417 height 131
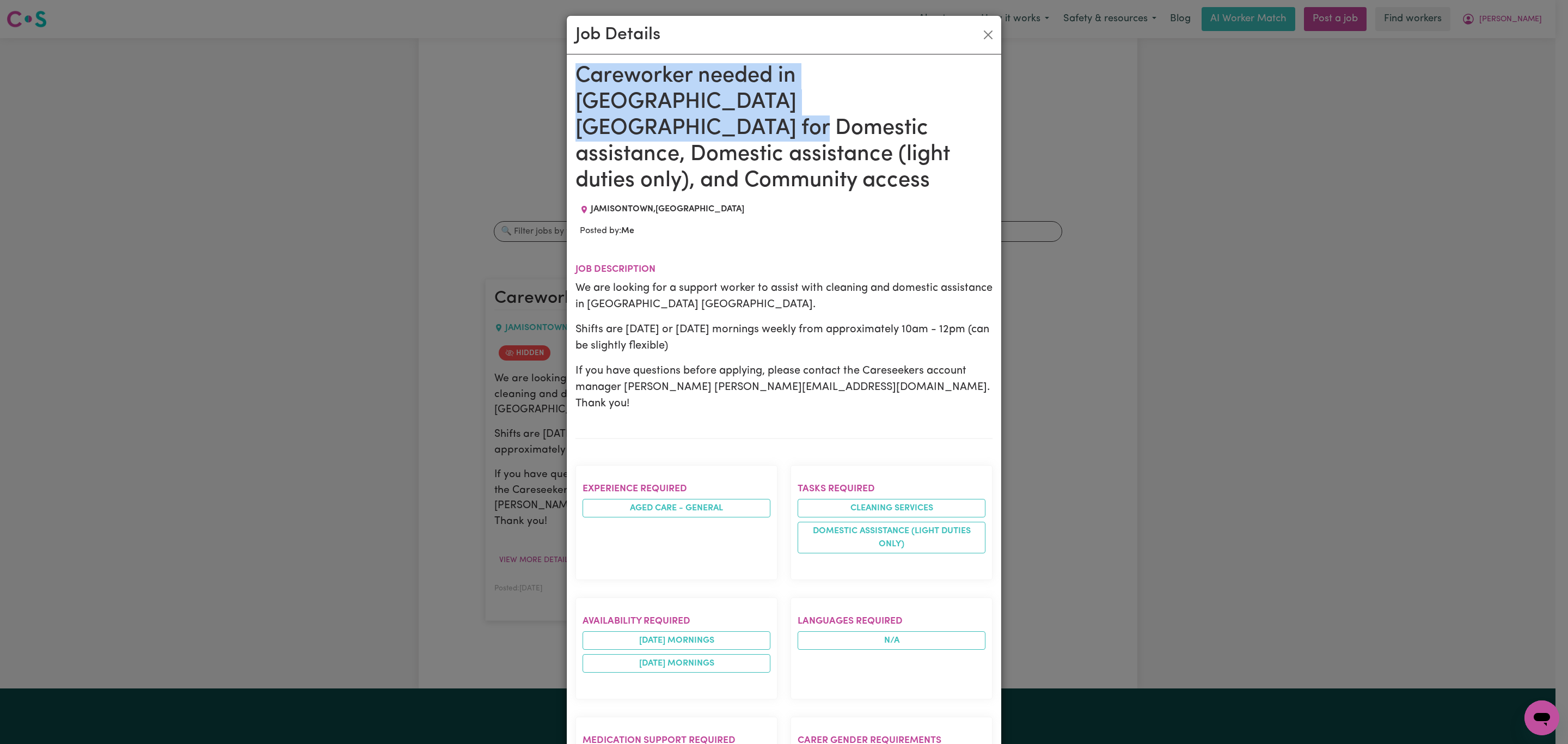
drag, startPoint x: 575, startPoint y: 75, endPoint x: 802, endPoint y: 104, distance: 228.8
click at [802, 104] on h1 "Careworker needed in [GEOGRAPHIC_DATA] [GEOGRAPHIC_DATA] for Domestic assistanc…" at bounding box center [783, 128] width 417 height 131
copy h1 "Careworker needed in [GEOGRAPHIC_DATA] [GEOGRAPHIC_DATA] for Domestic assistance"
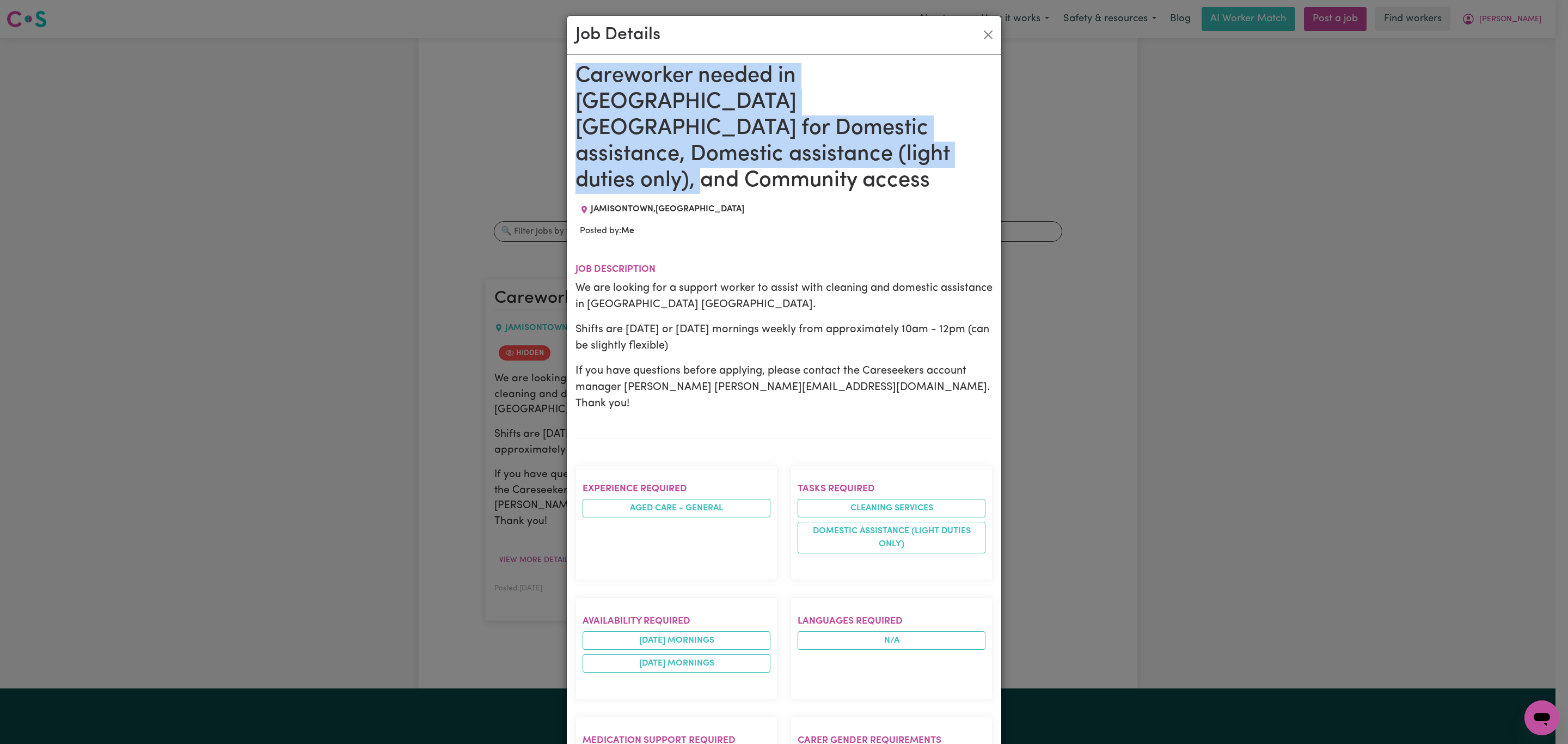
drag, startPoint x: 777, startPoint y: 159, endPoint x: 567, endPoint y: 58, distance: 233.0
click at [567, 58] on div "Careworker needed in [GEOGRAPHIC_DATA] [GEOGRAPHIC_DATA] for Domestic assistanc…" at bounding box center [784, 575] width 435 height 1041
copy h1 "Careworker needed in [GEOGRAPHIC_DATA] [GEOGRAPHIC_DATA] for Domestic assistanc…"
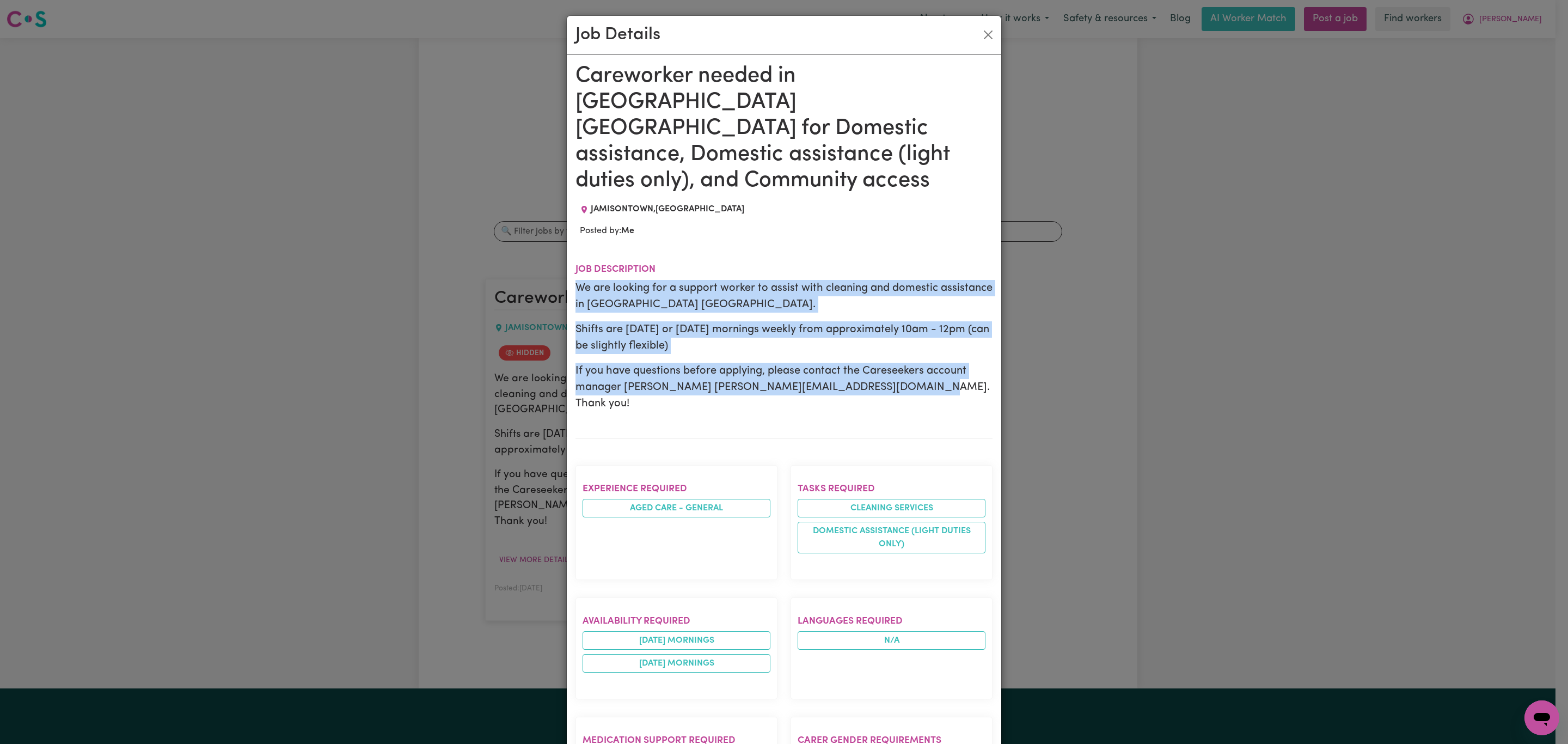
drag, startPoint x: 569, startPoint y: 262, endPoint x: 920, endPoint y: 369, distance: 366.9
click at [920, 369] on div "Careworker needed in [GEOGRAPHIC_DATA] [GEOGRAPHIC_DATA] for Domestic assistanc…" at bounding box center [784, 575] width 435 height 1041
copy div "We are looking for a support worker to assist with cleaning and domestic assist…"
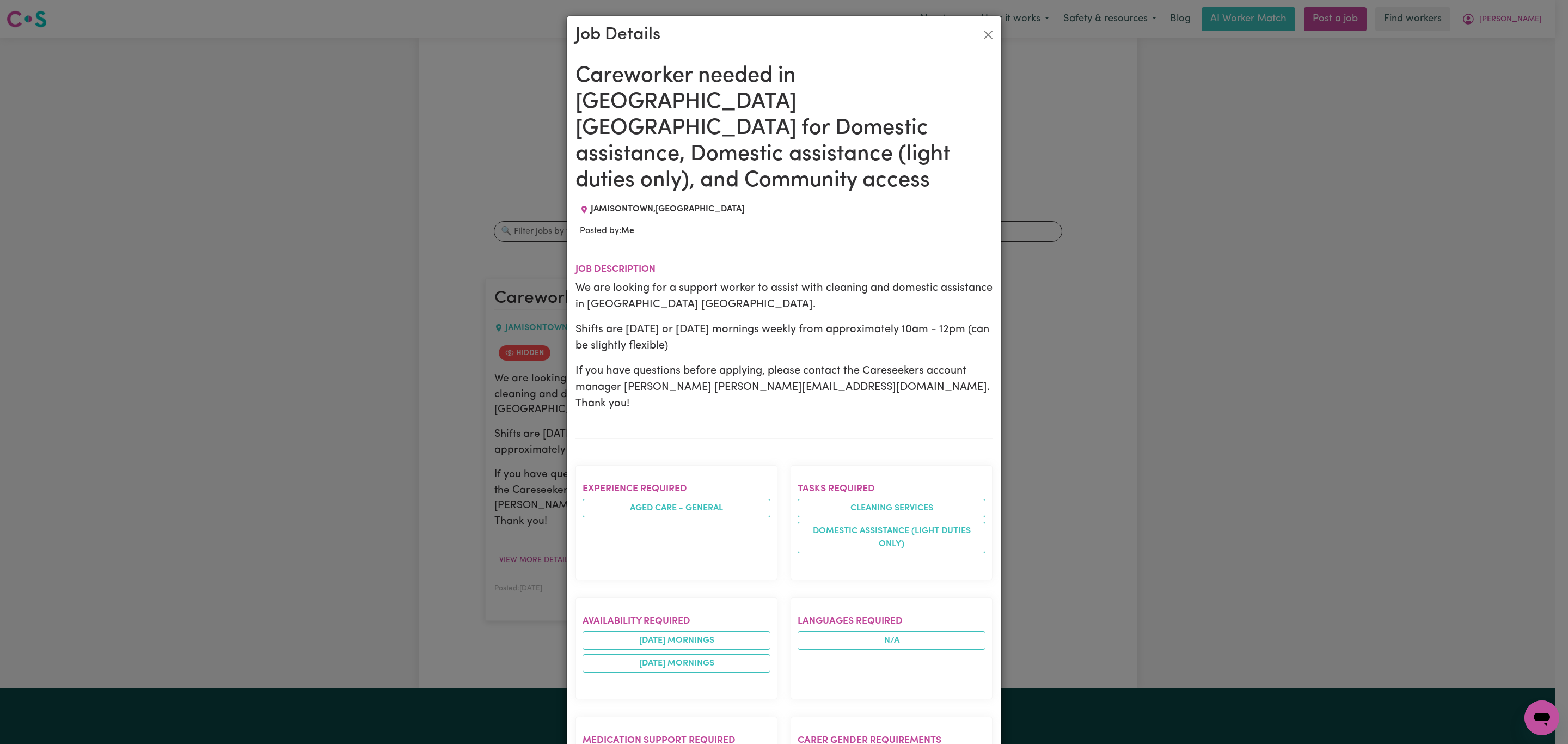
click at [508, 443] on div "Job Details Careworker needed in [GEOGRAPHIC_DATA] [GEOGRAPHIC_DATA] for Domest…" at bounding box center [784, 372] width 1568 height 744
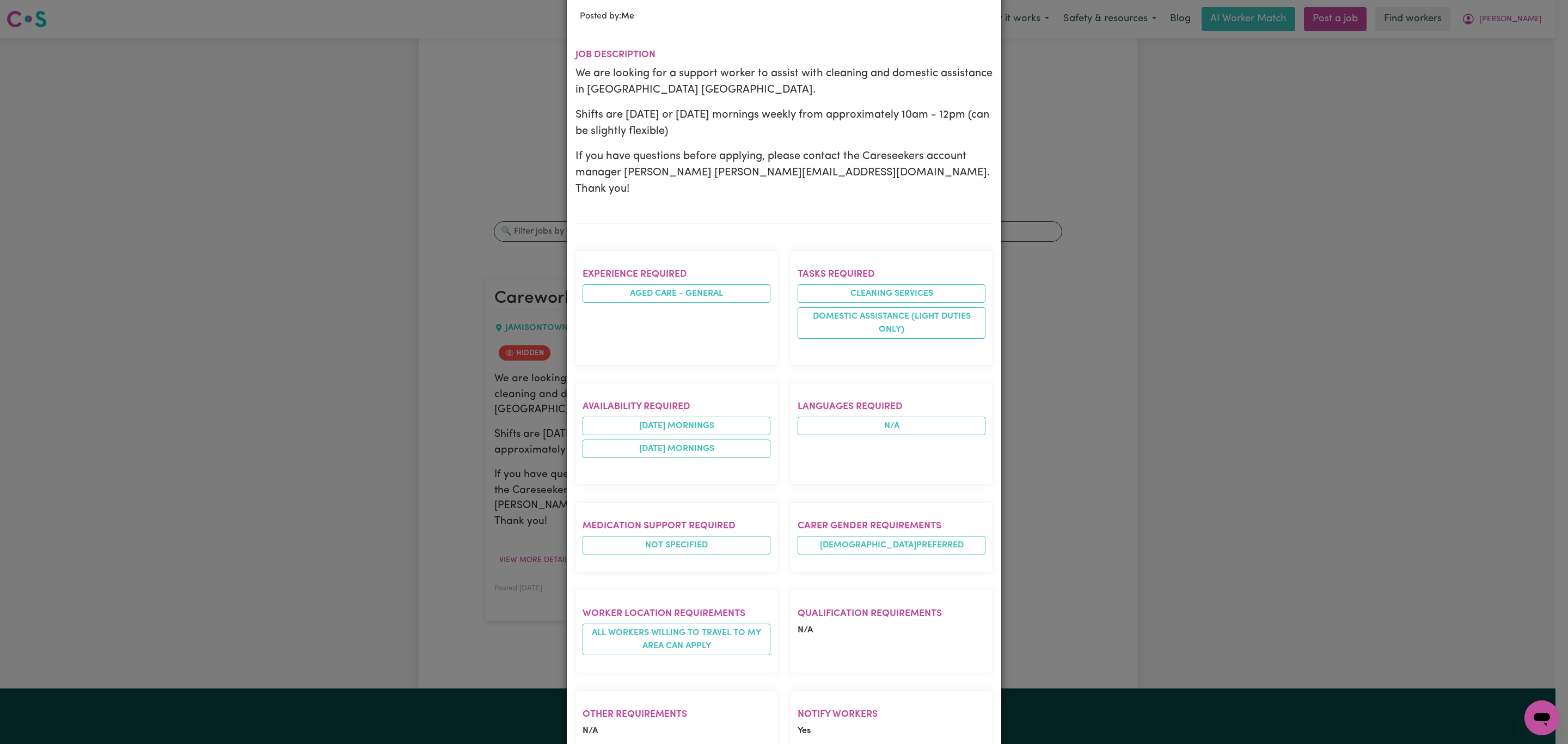
scroll to position [333, 0]
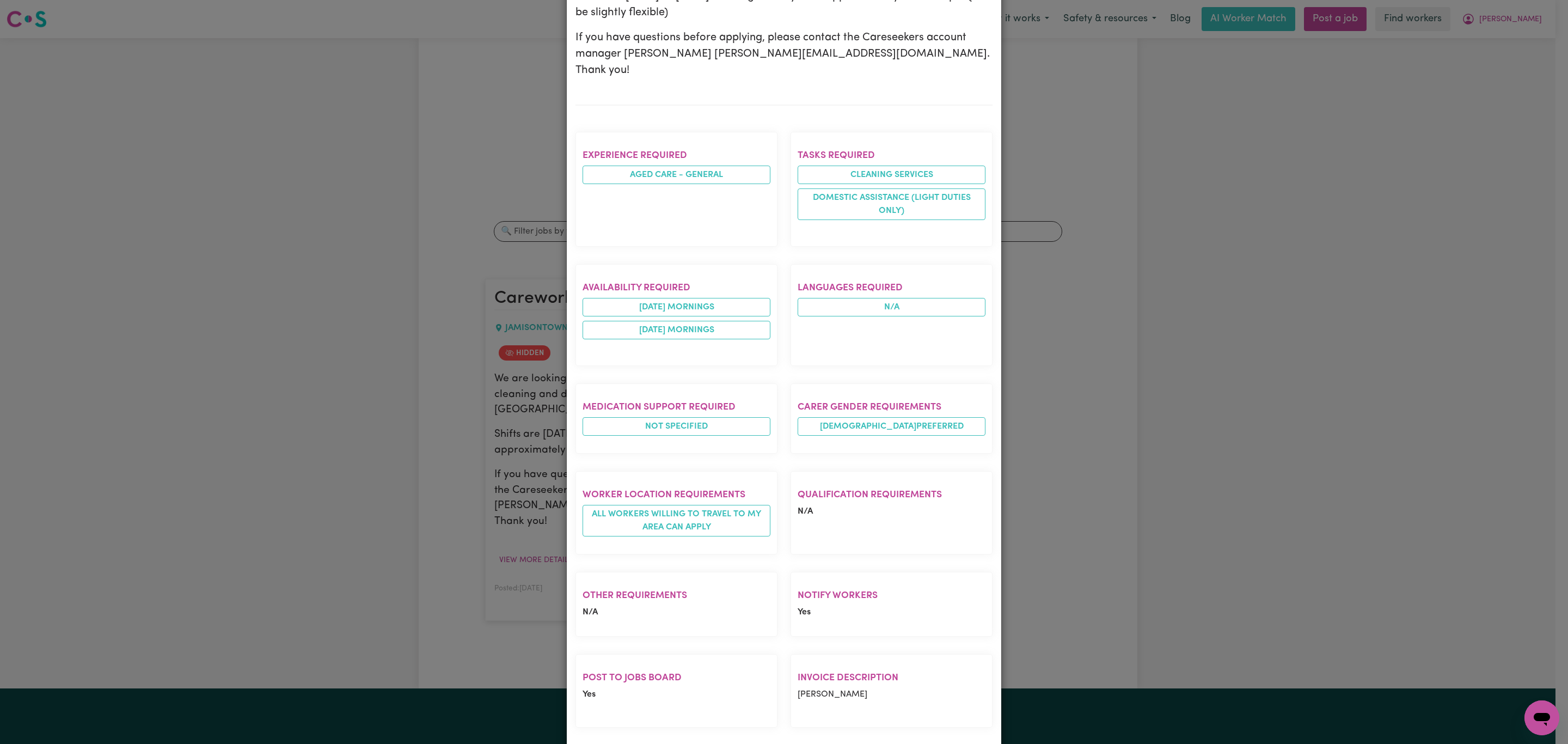
click at [824, 667] on section "Invoice description [PERSON_NAME]" at bounding box center [892, 690] width 202 height 74
click at [822, 688] on p "[PERSON_NAME]" at bounding box center [891, 694] width 188 height 13
click at [822, 688] on p "[PERSON_NAME]" at bounding box center [891, 694] width 188 height 13
click at [823, 654] on section "Invoice description [PERSON_NAME]" at bounding box center [892, 690] width 202 height 74
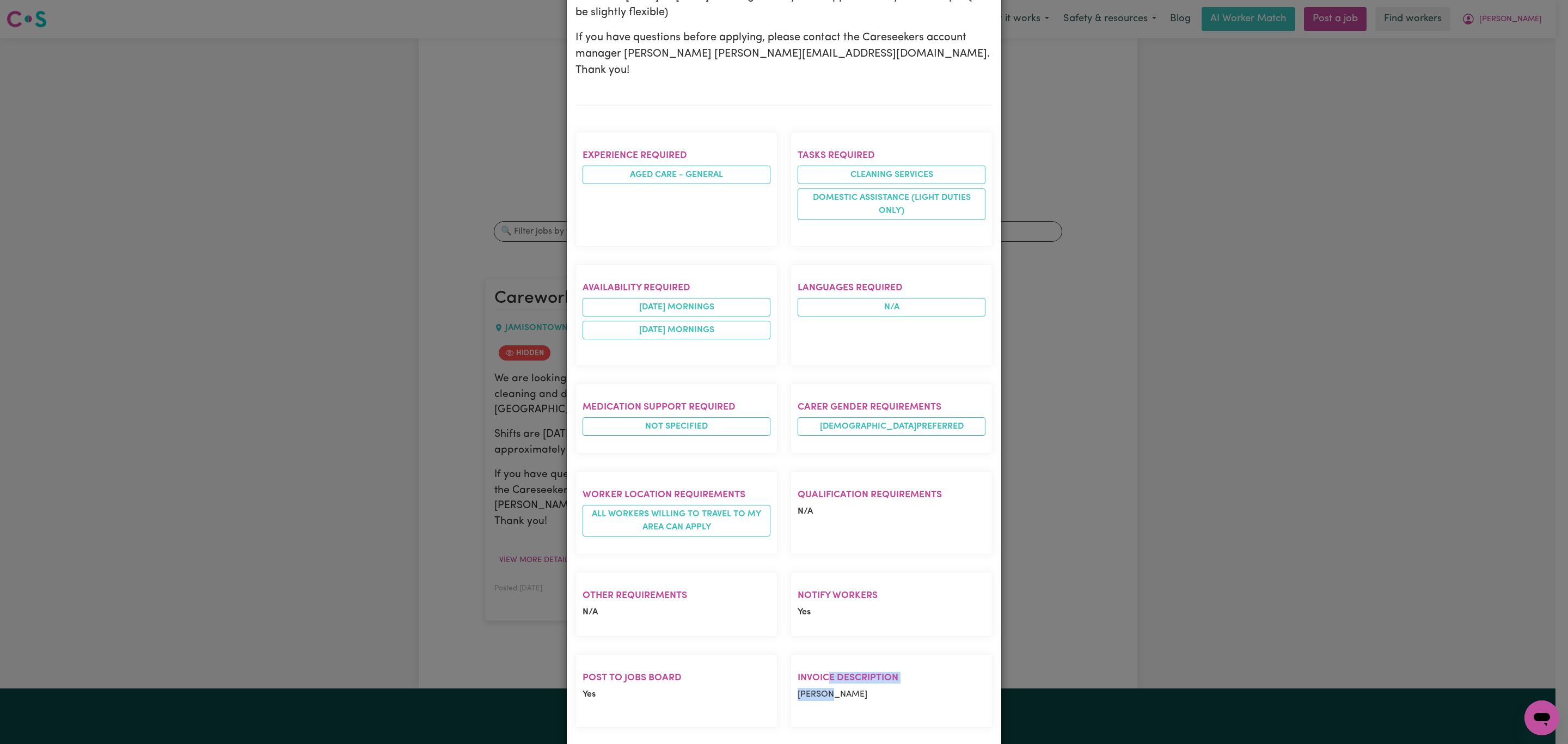
click at [822, 688] on p "[PERSON_NAME]" at bounding box center [891, 694] width 188 height 13
click at [821, 688] on p "[PERSON_NAME]" at bounding box center [891, 694] width 188 height 13
click at [819, 688] on p "[PERSON_NAME]" at bounding box center [891, 694] width 188 height 13
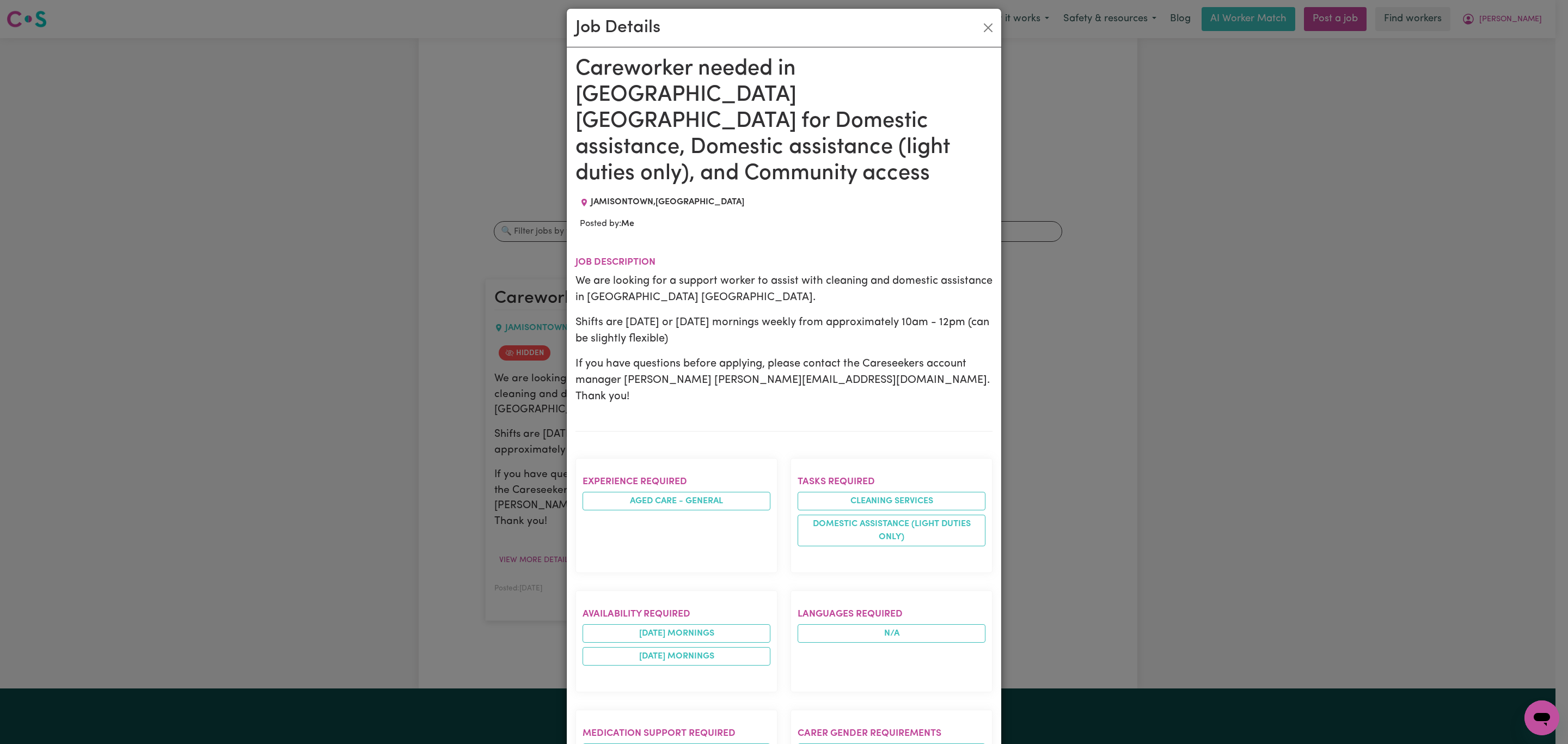
scroll to position [0, 0]
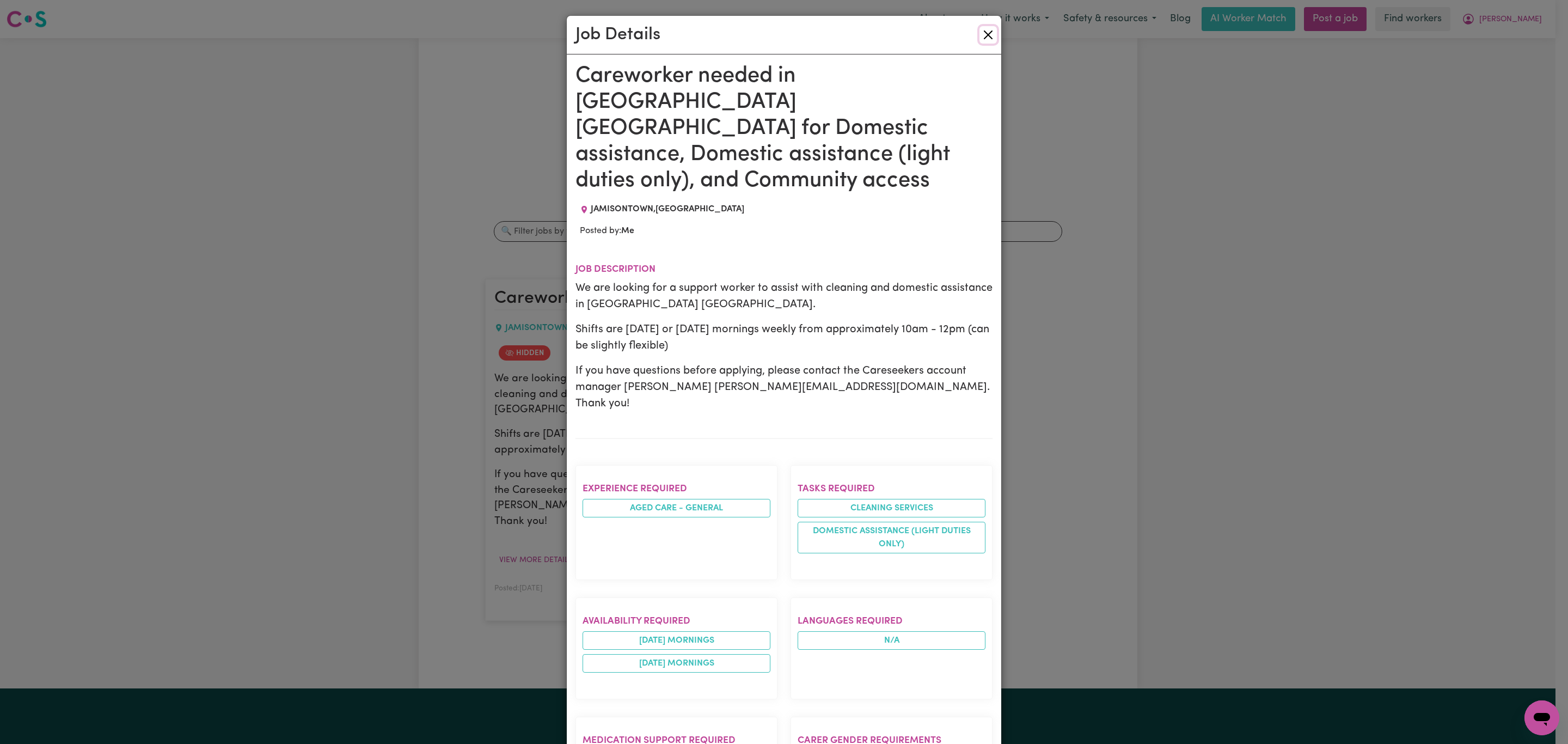
click at [979, 32] on button "Close" at bounding box center [988, 35] width 18 height 18
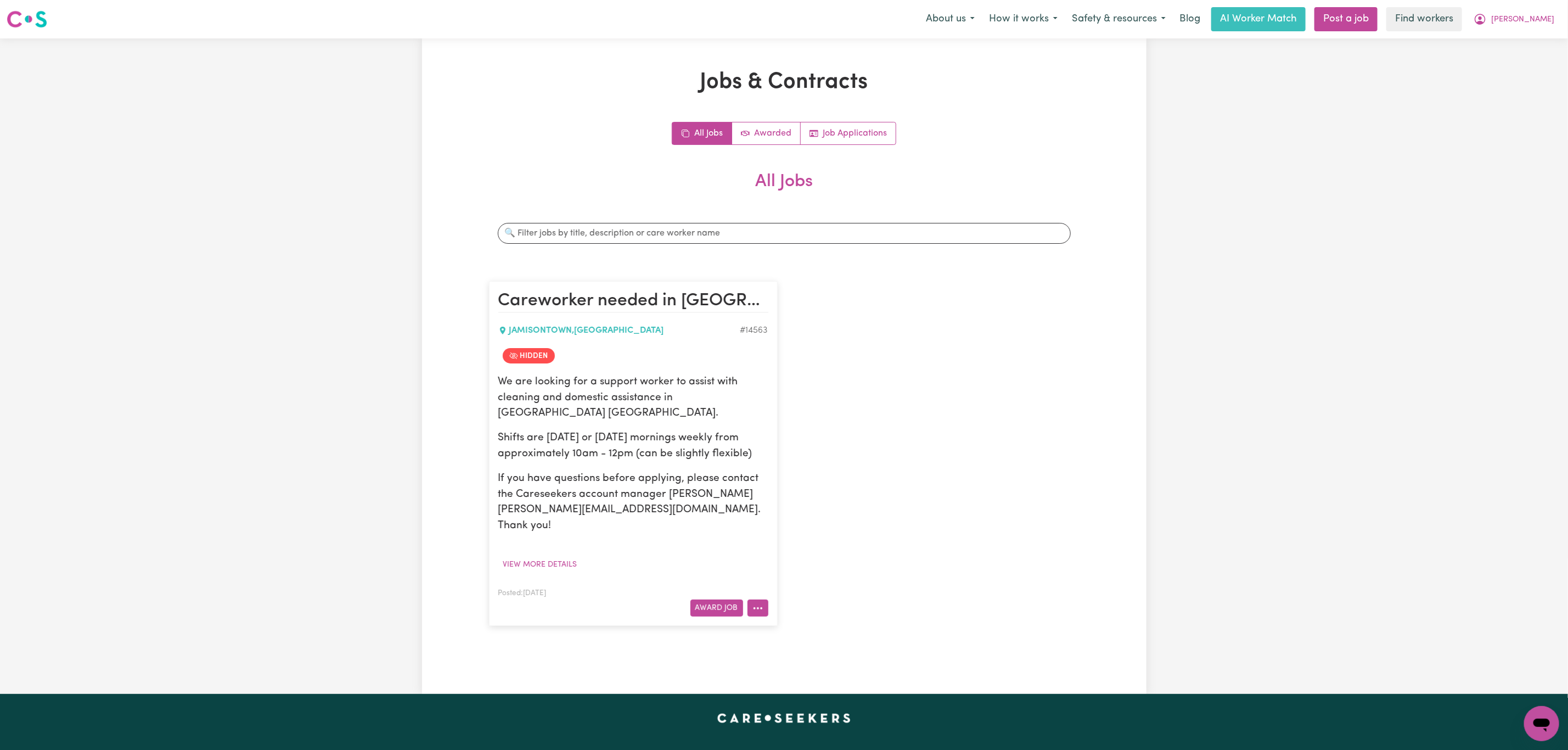
click at [756, 603] on icon "More options" at bounding box center [758, 608] width 11 height 11
click at [772, 711] on link "Edit Job" at bounding box center [801, 722] width 107 height 22
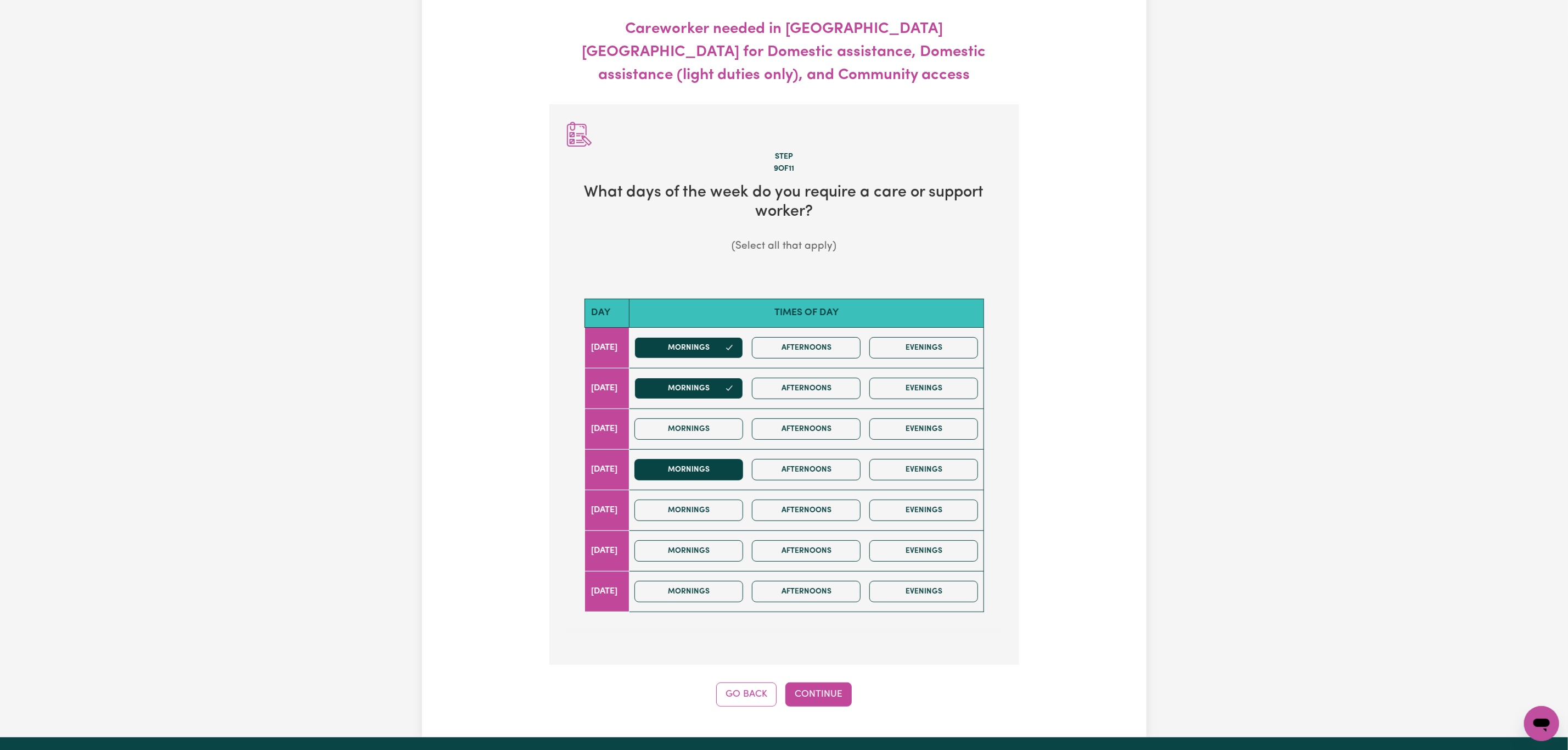
scroll to position [122, 0]
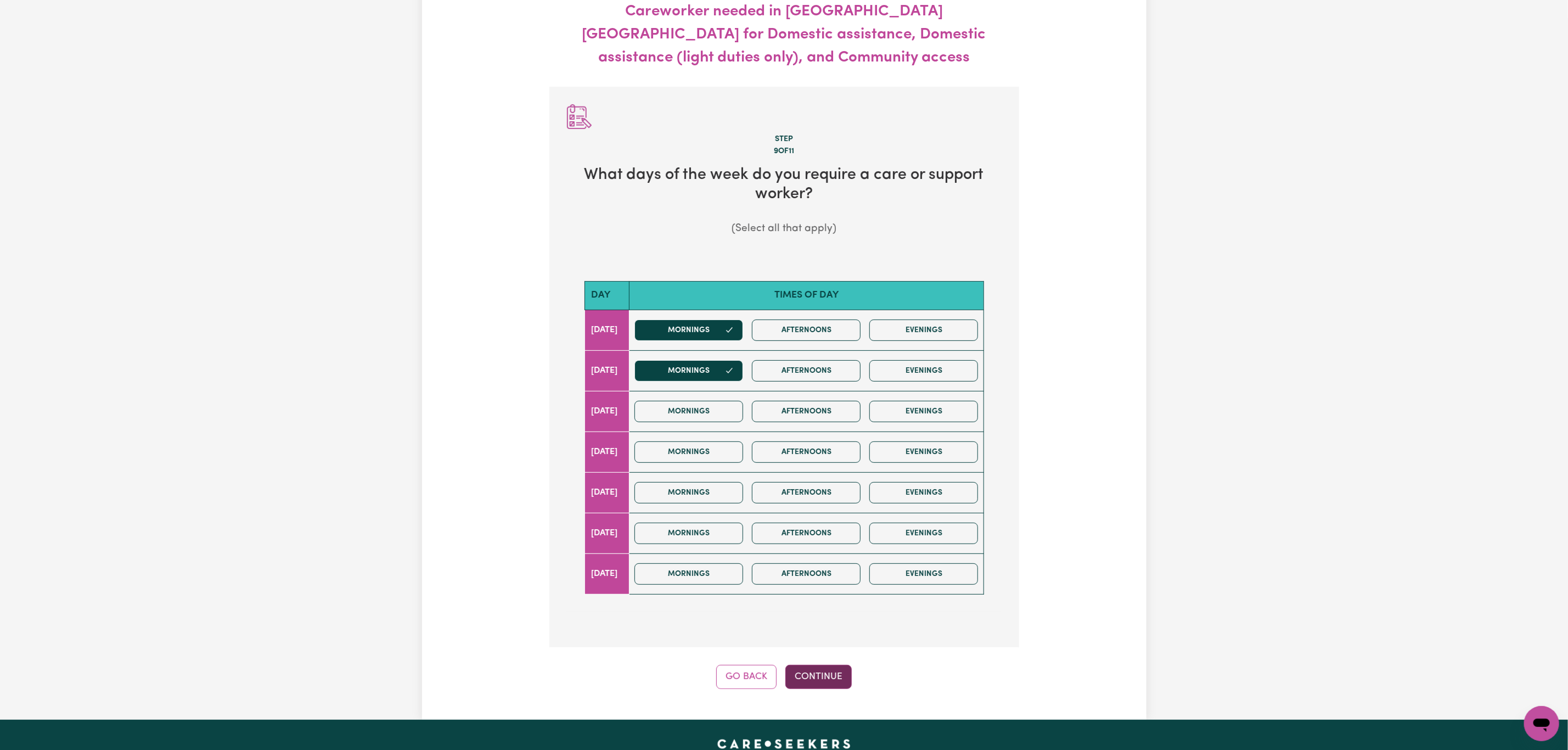
click at [809, 667] on button "Continue" at bounding box center [819, 676] width 66 height 24
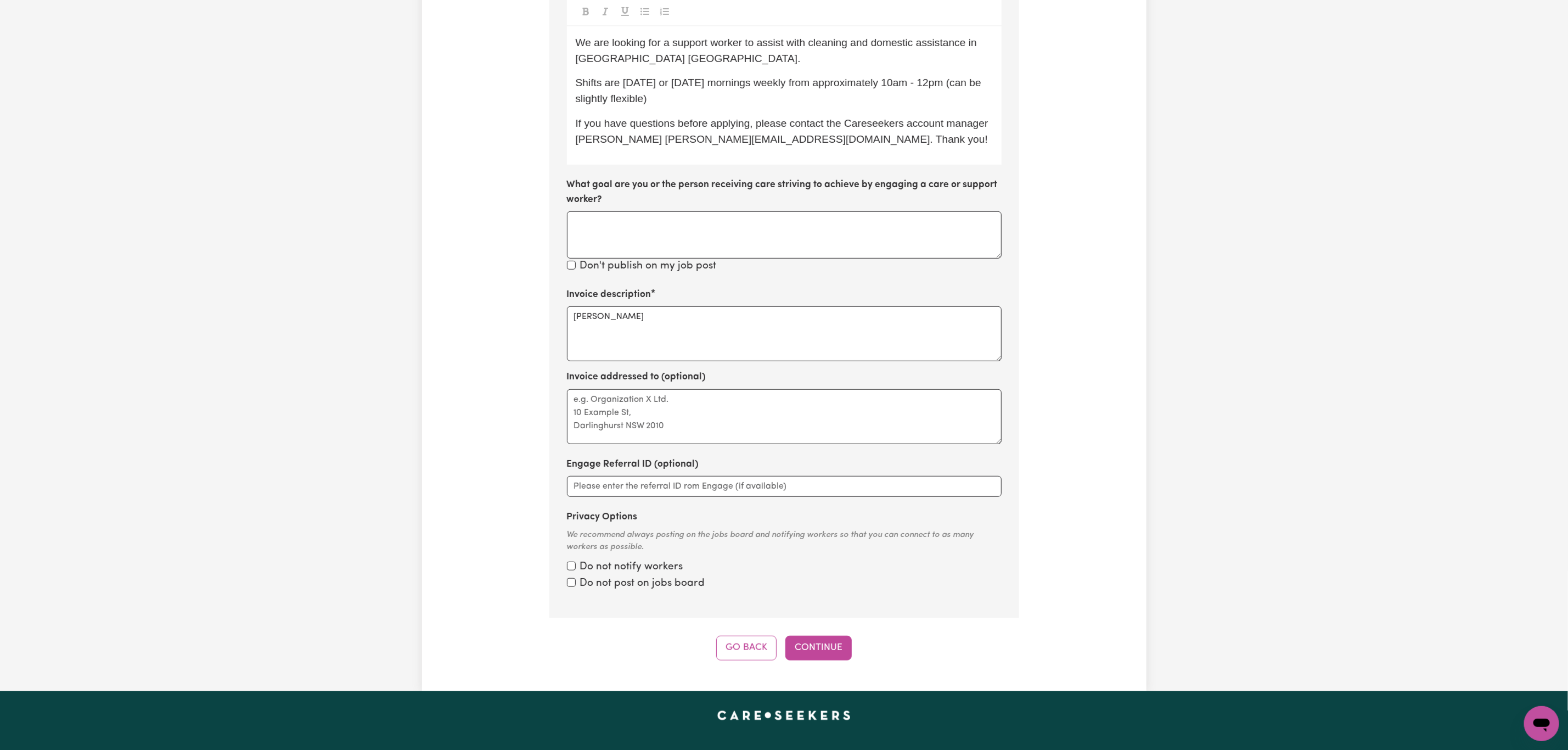
scroll to position [514, 0]
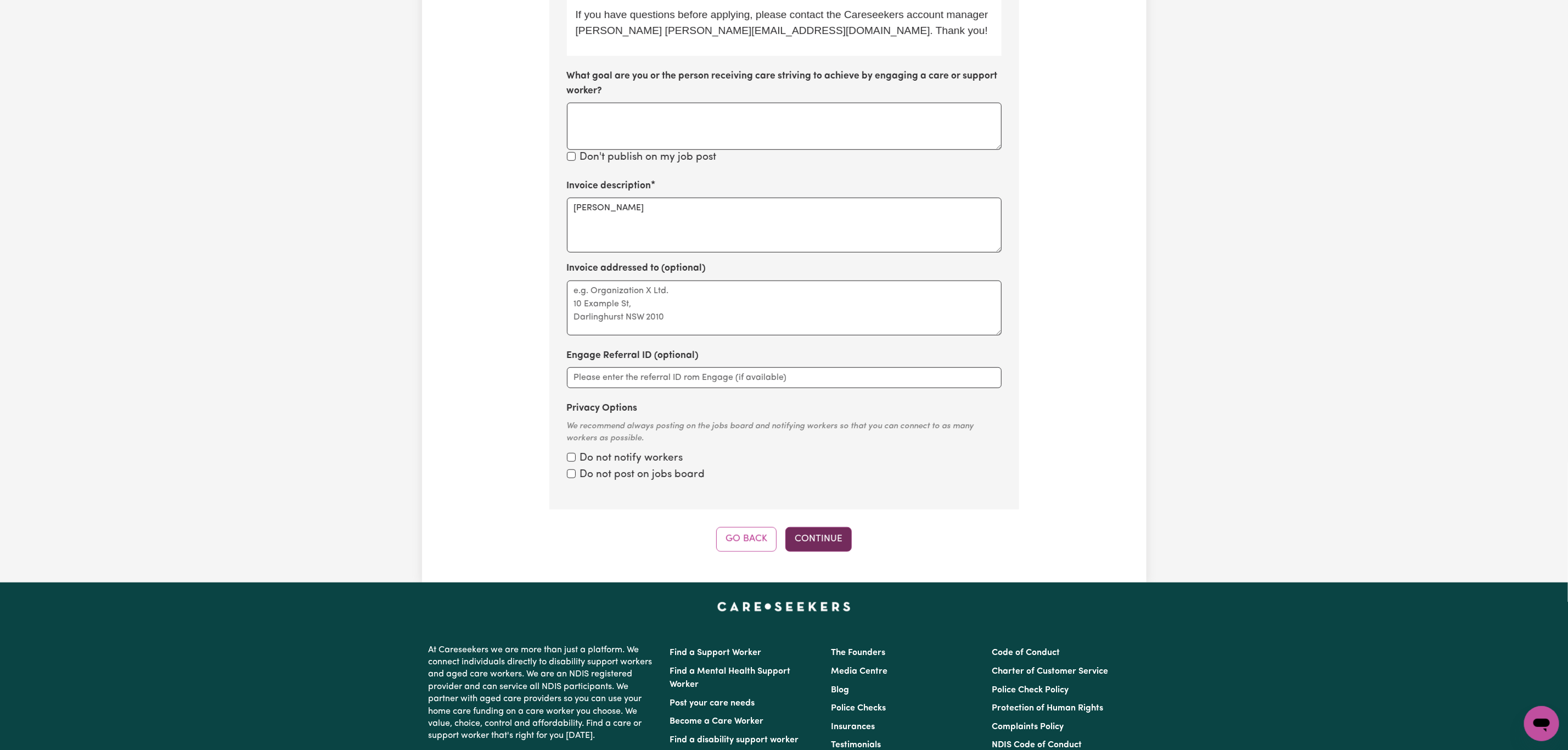
click at [825, 527] on button "Continue" at bounding box center [819, 539] width 66 height 24
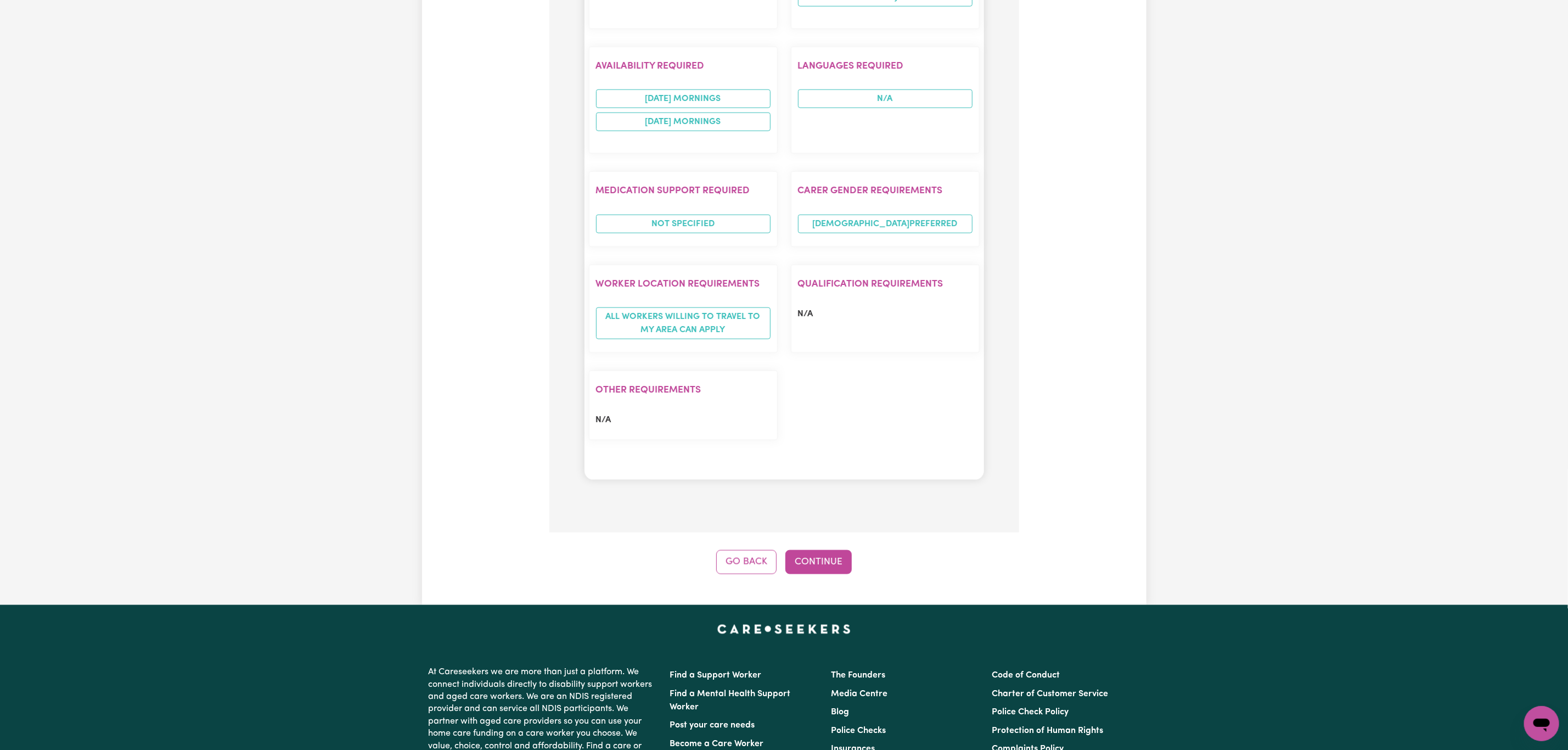
drag, startPoint x: 836, startPoint y: 481, endPoint x: 835, endPoint y: 506, distance: 25.0
click at [835, 550] on button "Continue" at bounding box center [819, 562] width 66 height 24
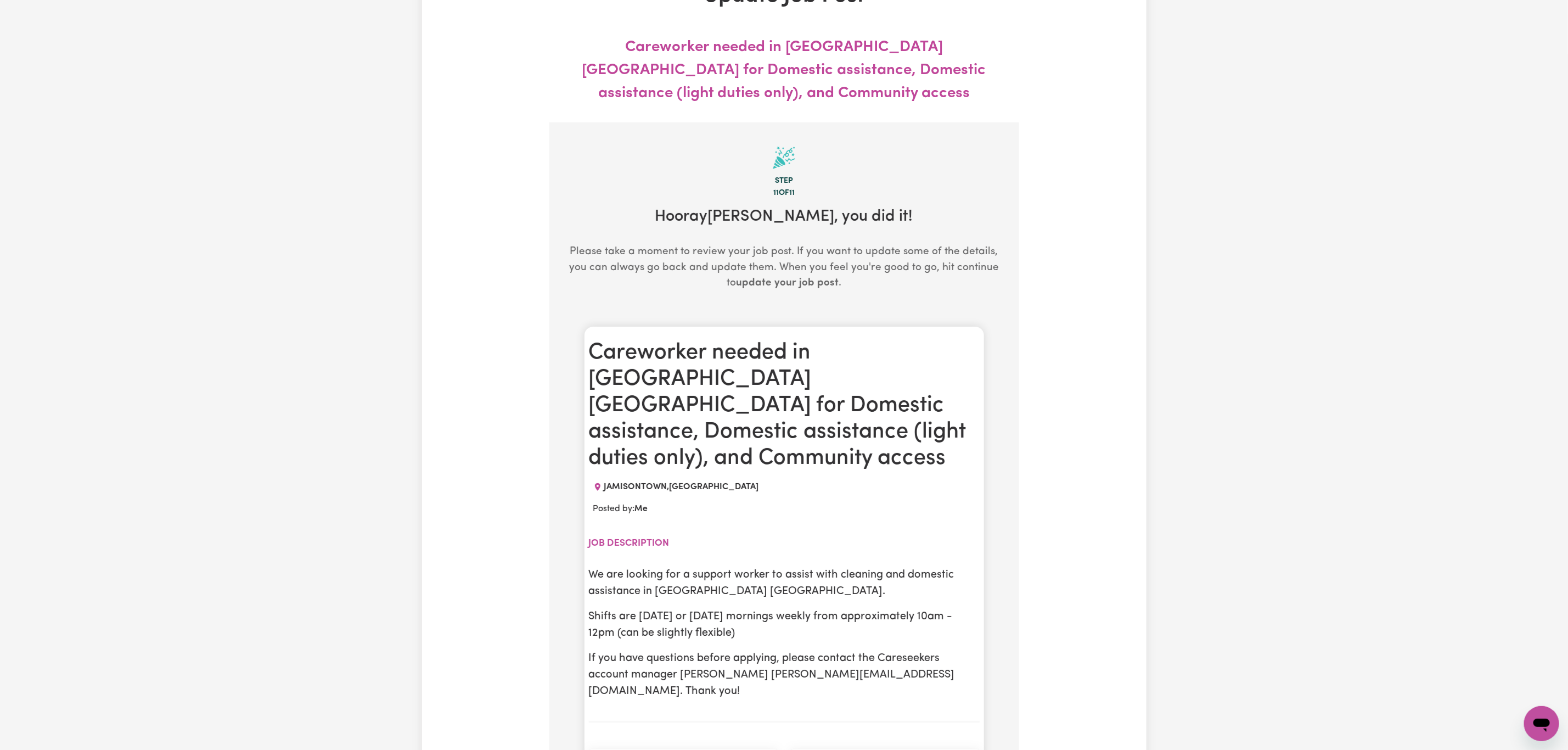
scroll to position [0, 0]
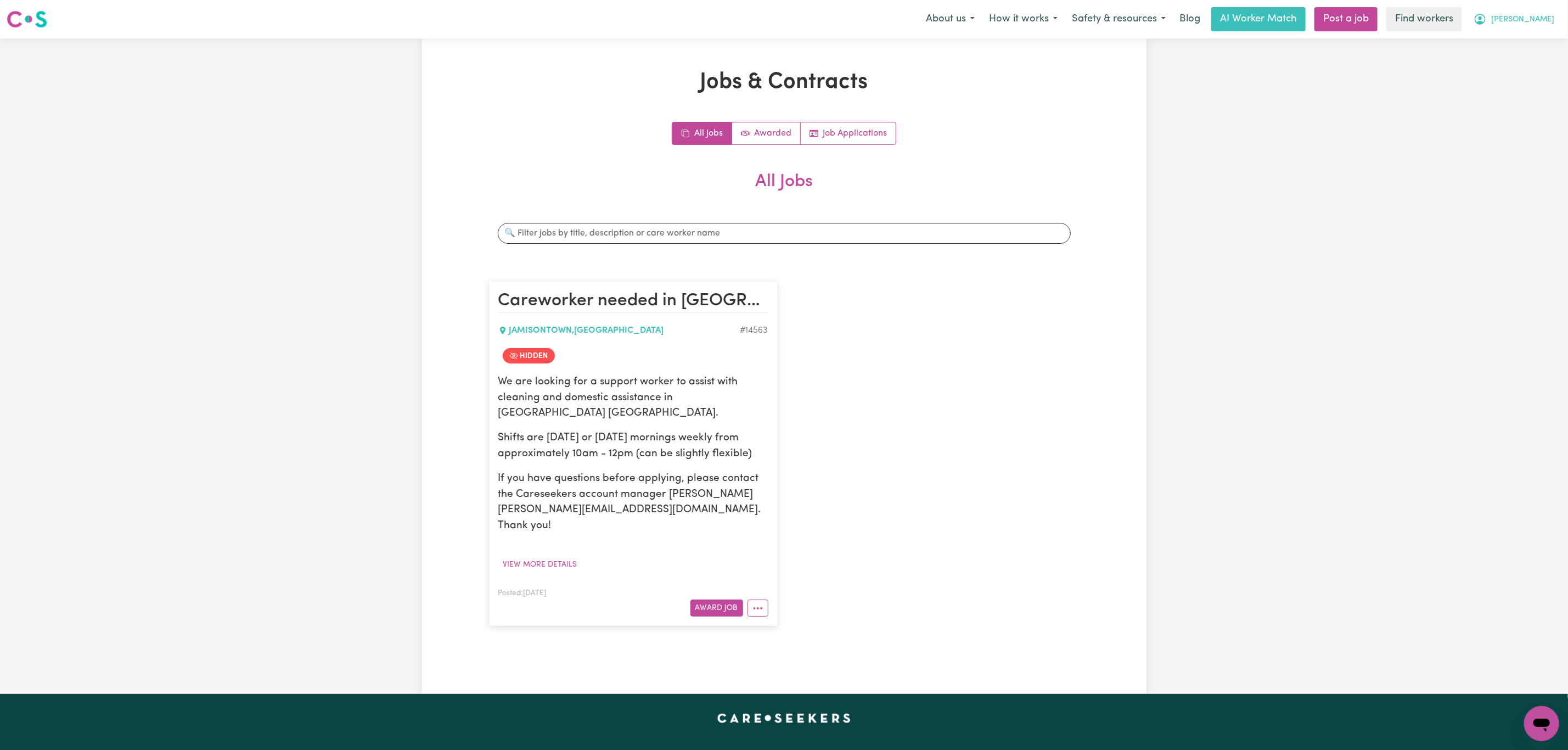
drag, startPoint x: 1547, startPoint y: 12, endPoint x: 1538, endPoint y: 29, distance: 19.2
click at [1547, 12] on button "[PERSON_NAME]" at bounding box center [1514, 20] width 95 height 23
click at [1522, 58] on link "Logout" at bounding box center [1517, 63] width 87 height 21
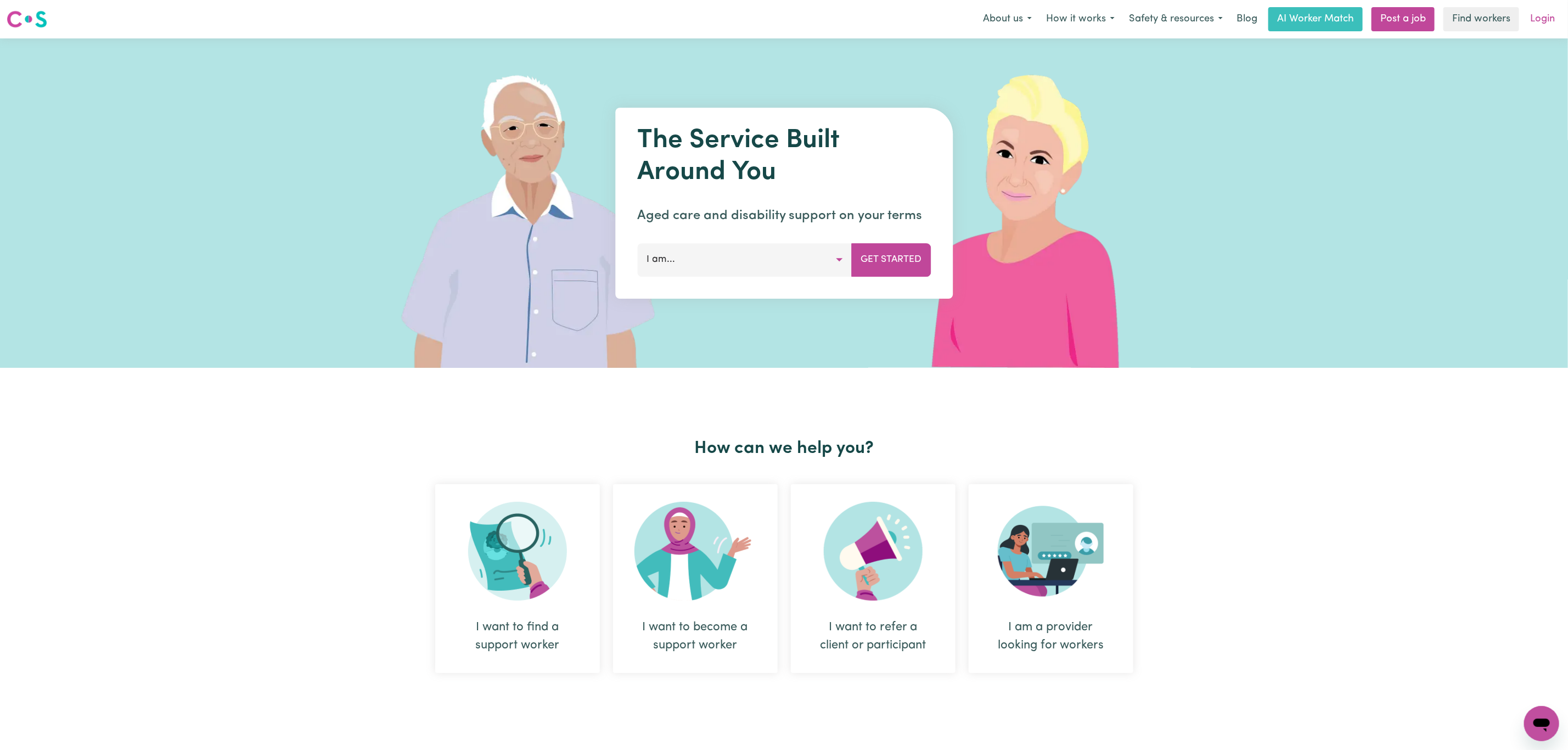
click at [1542, 15] on link "Login" at bounding box center [1543, 19] width 38 height 24
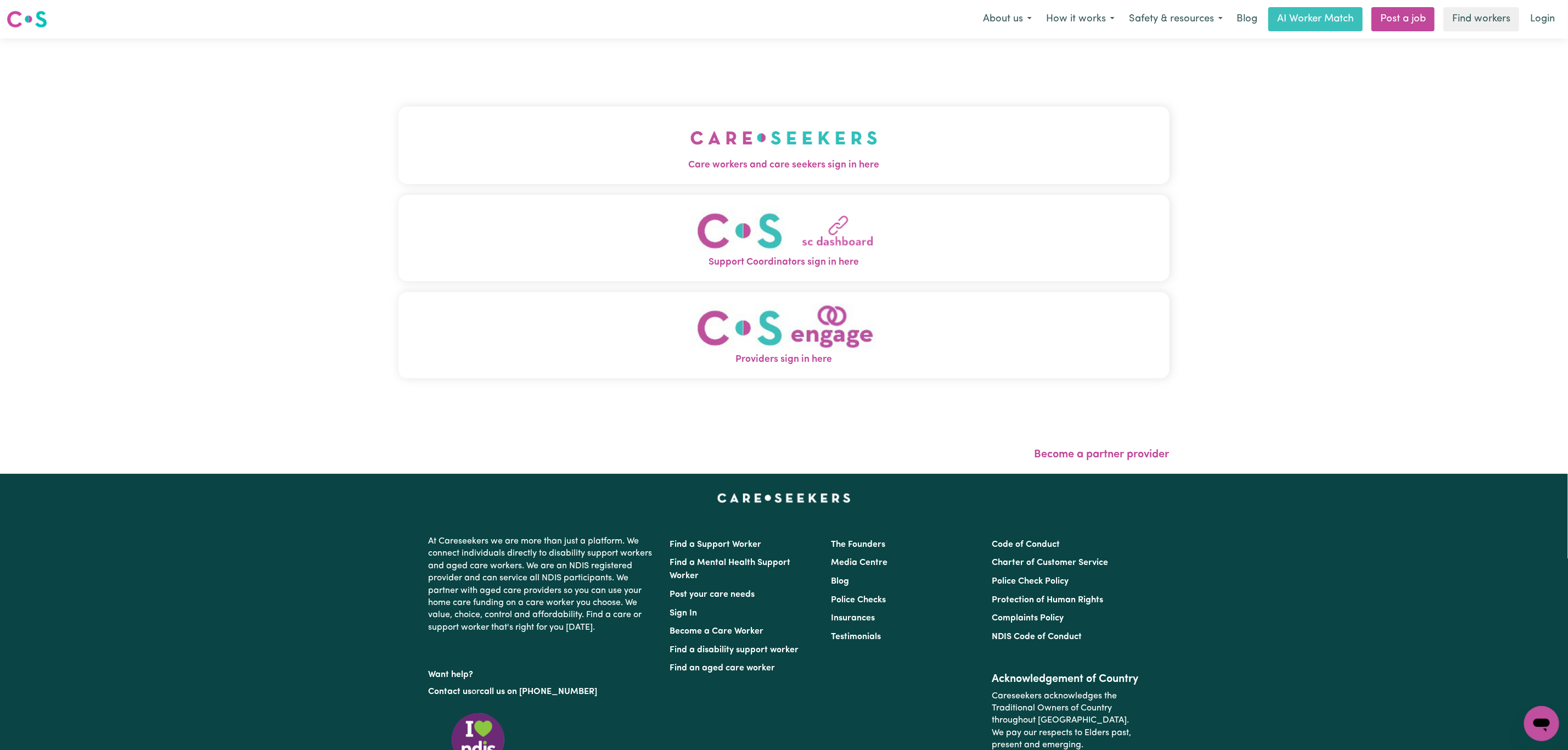
click at [557, 128] on button "Care workers and care seekers sign in here" at bounding box center [784, 145] width 771 height 77
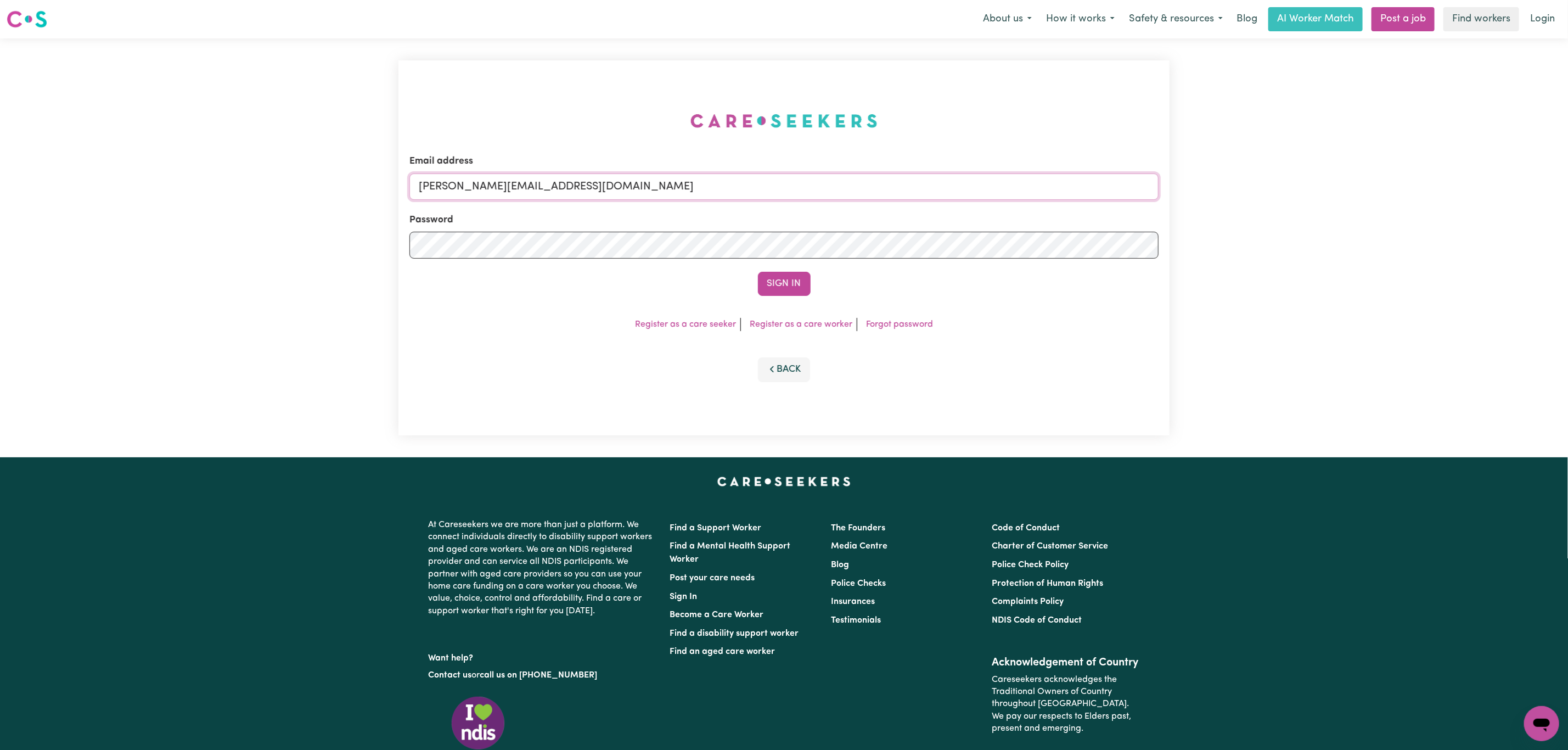
drag, startPoint x: 512, startPoint y: 181, endPoint x: 523, endPoint y: 226, distance: 46.3
click at [511, 181] on input "[PERSON_NAME][EMAIL_ADDRESS][DOMAIN_NAME]" at bounding box center [784, 187] width 749 height 26
drag, startPoint x: 480, startPoint y: 183, endPoint x: 832, endPoint y: 226, distance: 354.6
click at [843, 193] on input "[EMAIL_ADDRESS][PERSON_NAME][DOMAIN_NAME]" at bounding box center [784, 187] width 749 height 26
type input "superuser~[PERSON_NAME][EMAIL_ADDRESS][DOMAIN_NAME]"
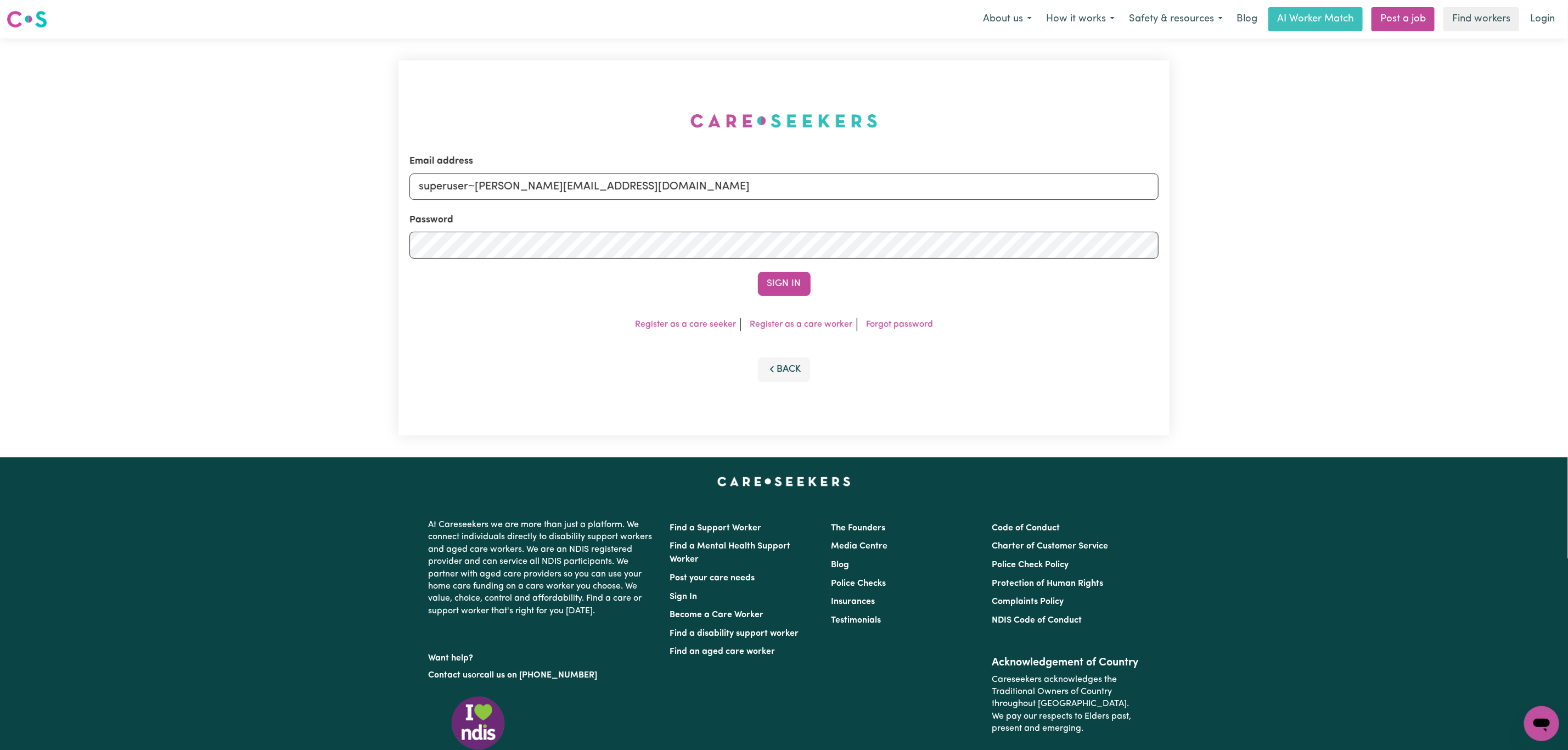
click at [774, 288] on button "Sign In" at bounding box center [784, 284] width 53 height 24
